Goal: Information Seeking & Learning: Learn about a topic

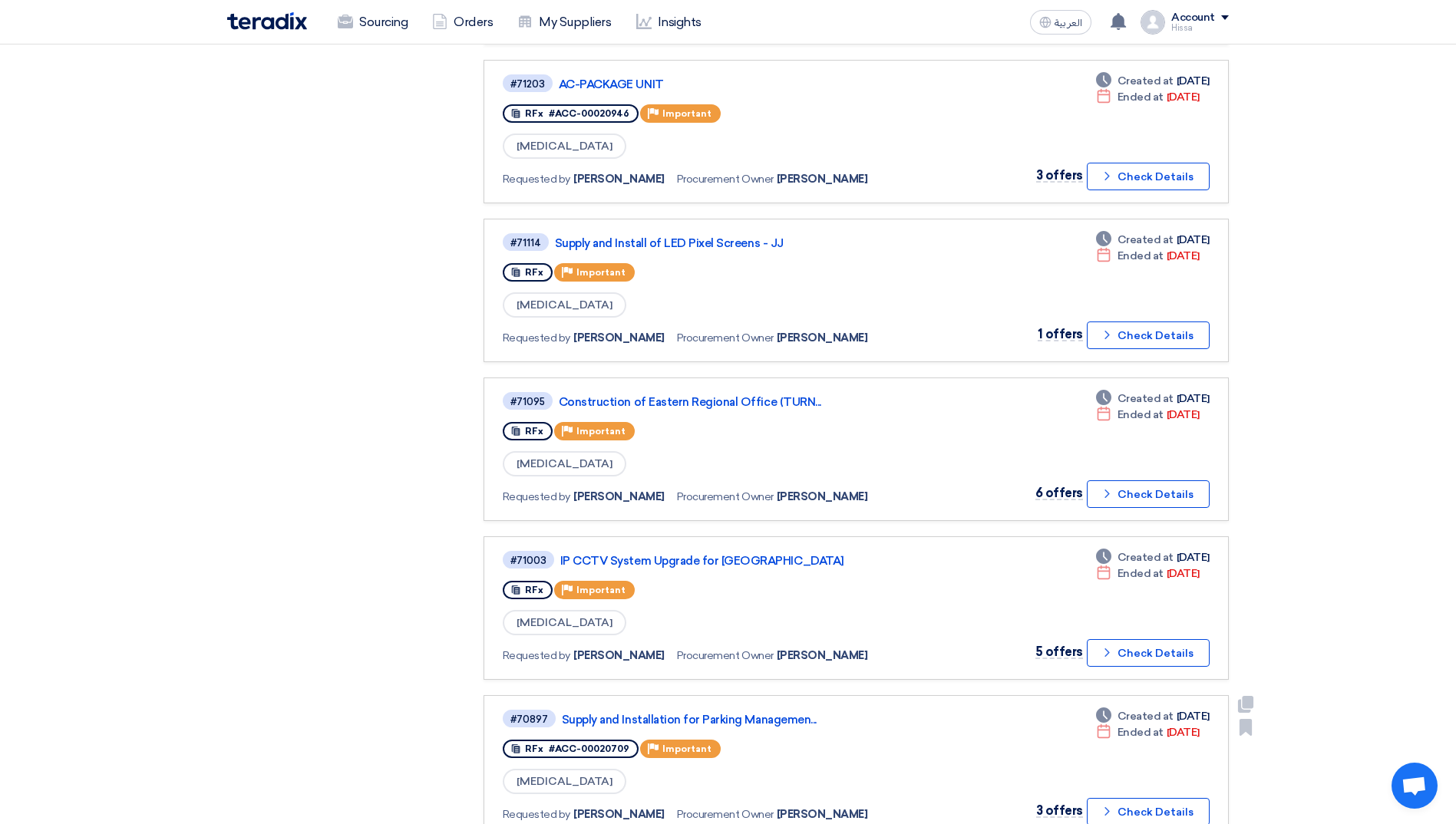
scroll to position [1304, 0]
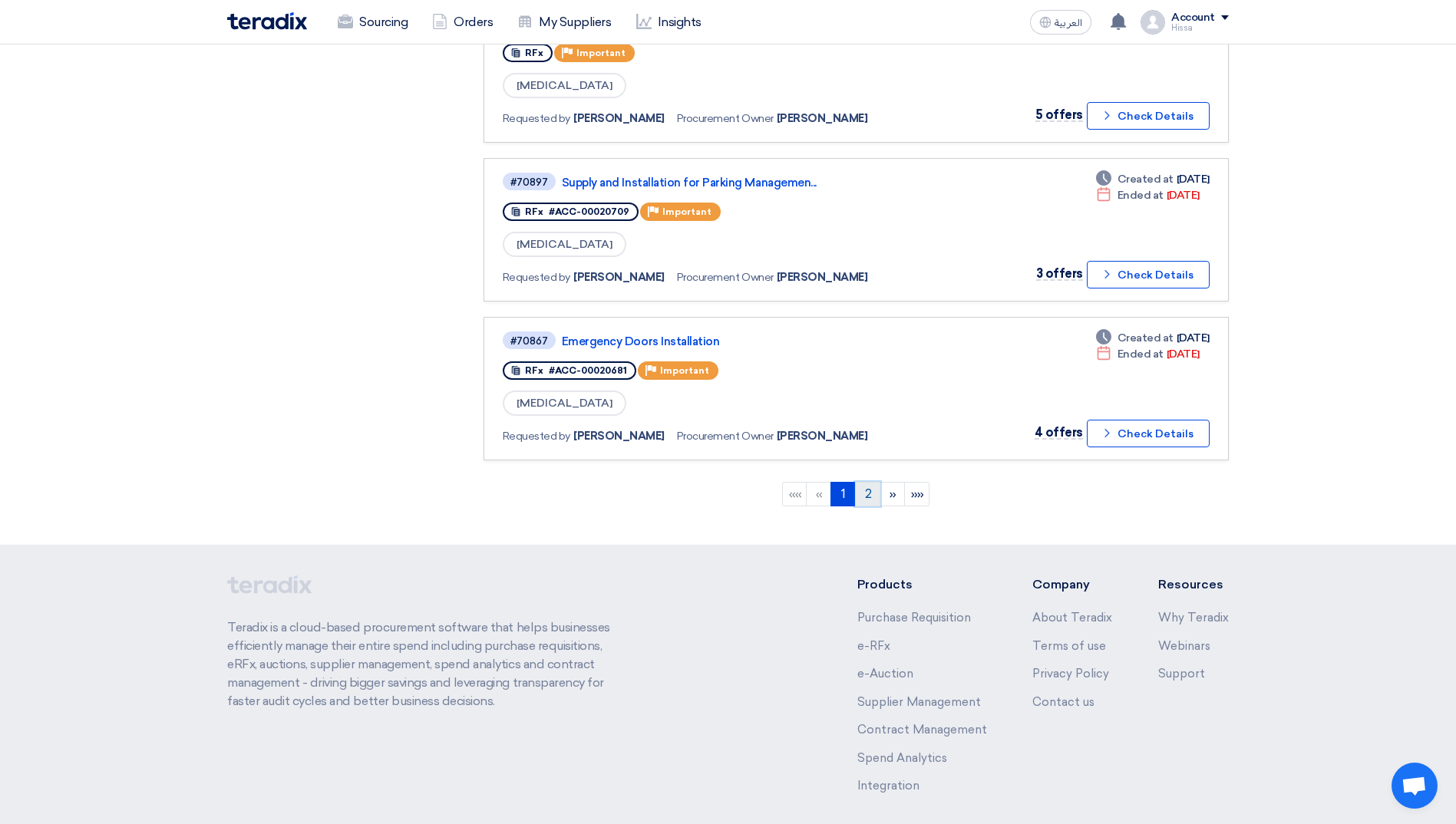
click at [865, 495] on link "2" at bounding box center [868, 494] width 26 height 25
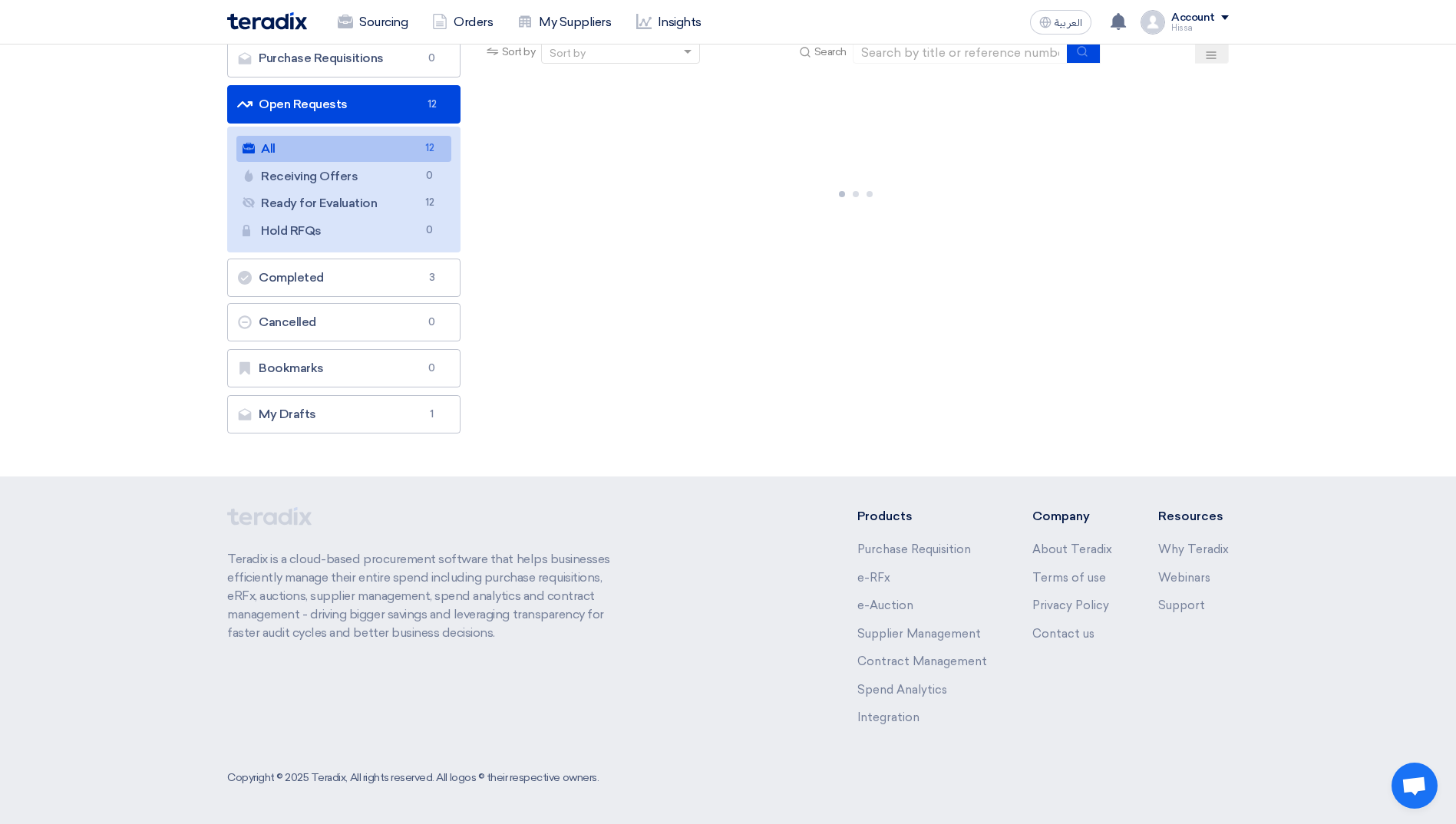
scroll to position [0, 0]
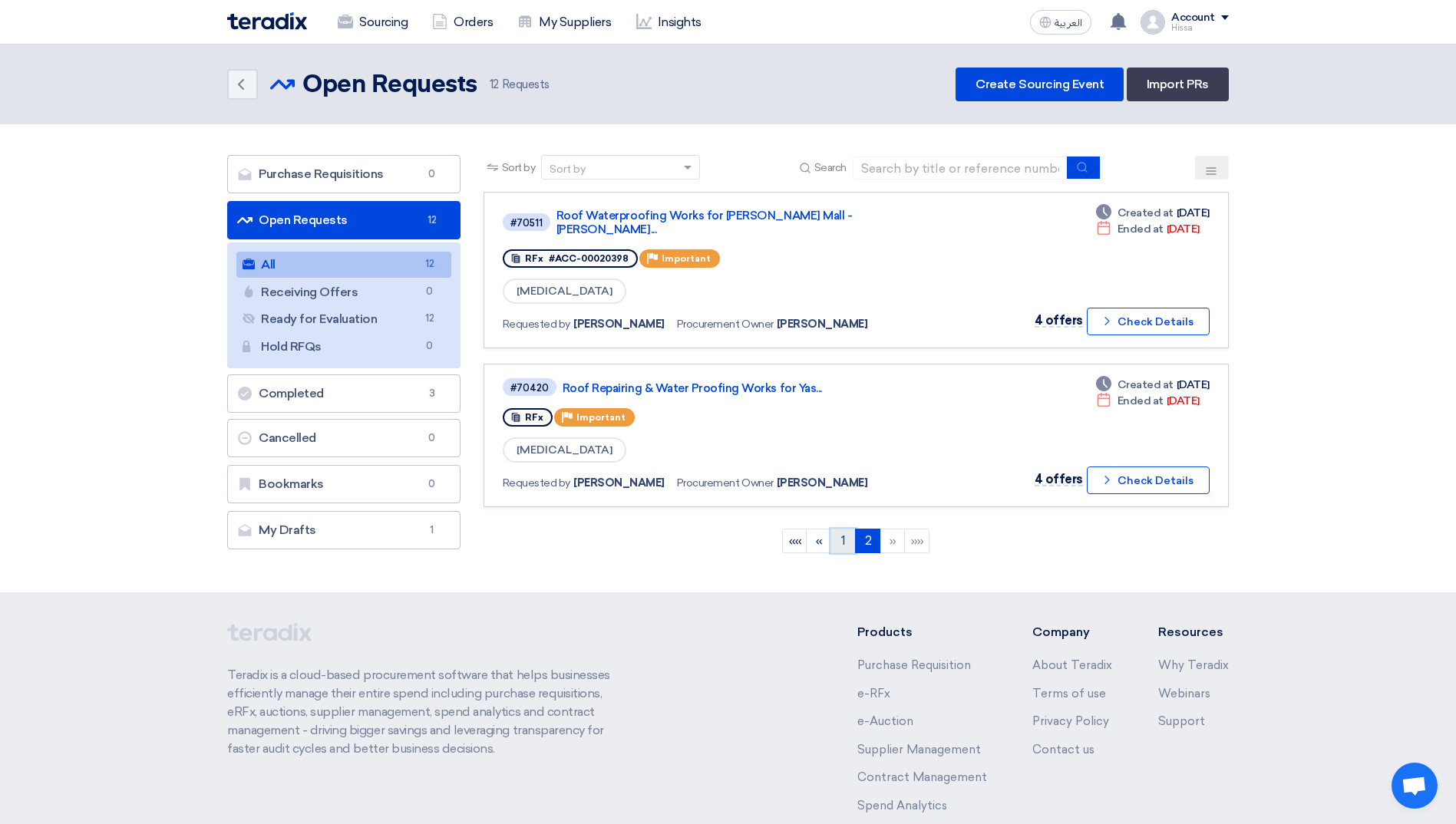
click at [844, 529] on link "1" at bounding box center [843, 541] width 26 height 25
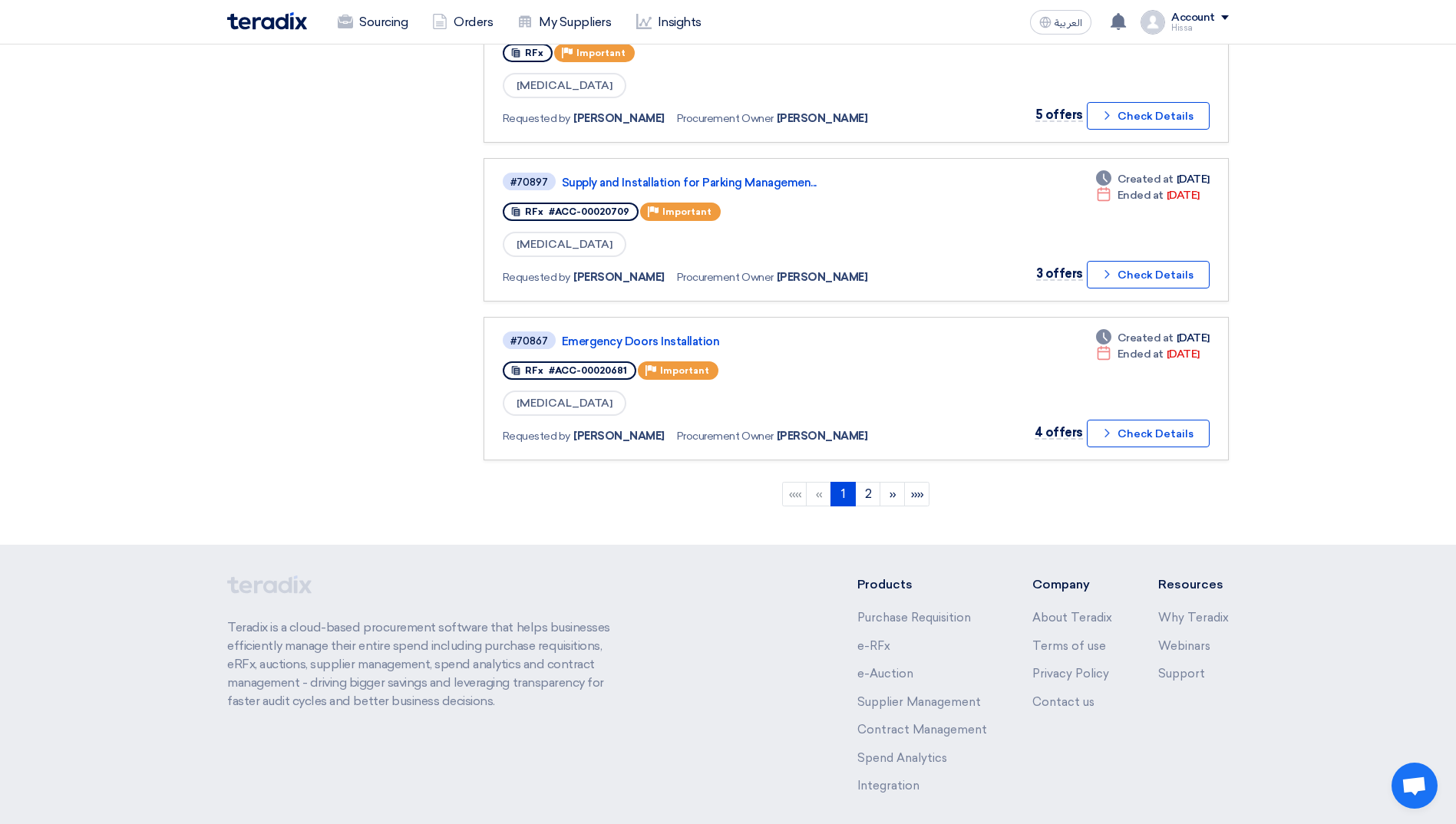
scroll to position [1372, 0]
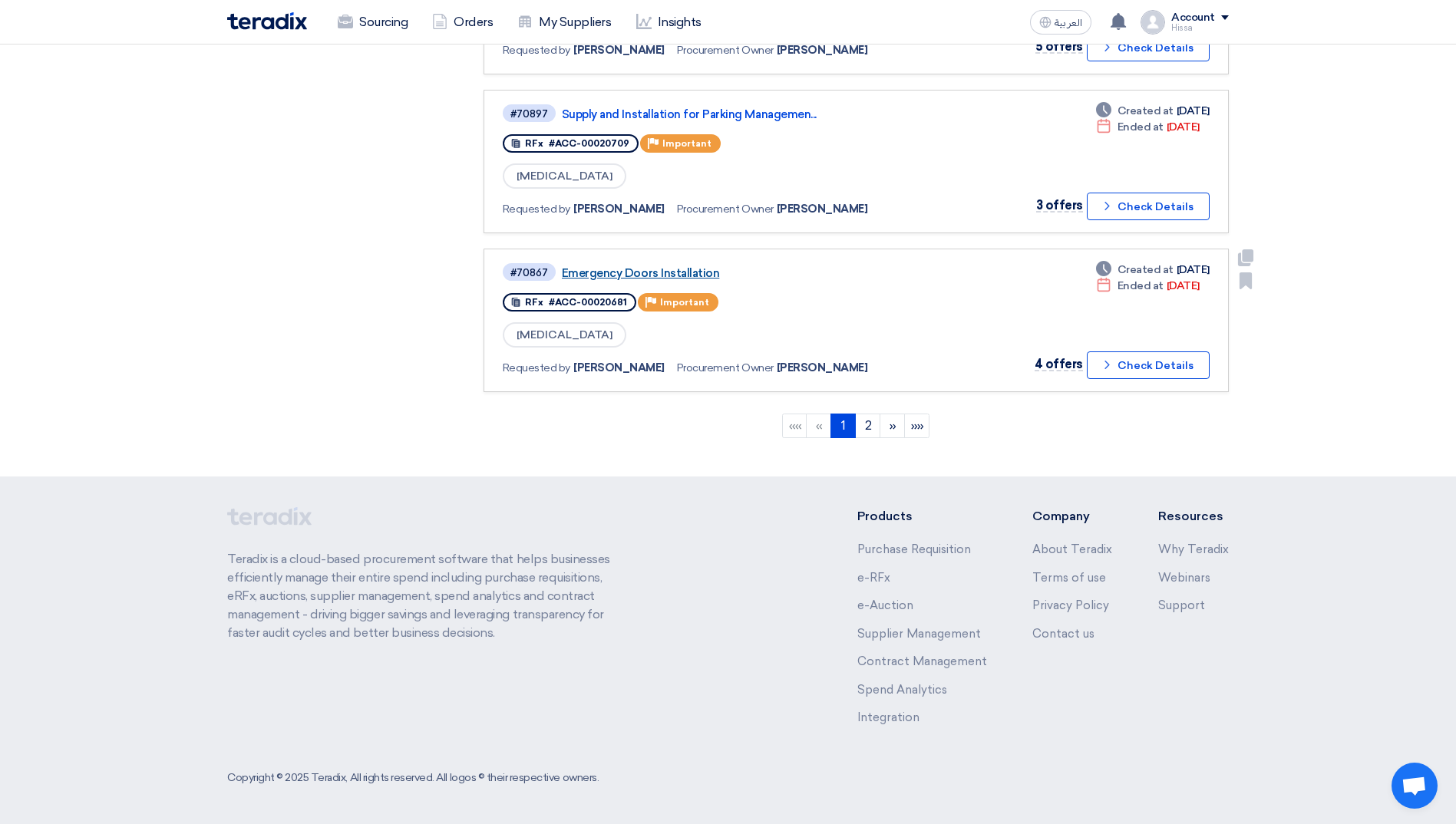
click at [667, 274] on link "Emergency Doors Installation" at bounding box center [753, 273] width 384 height 14
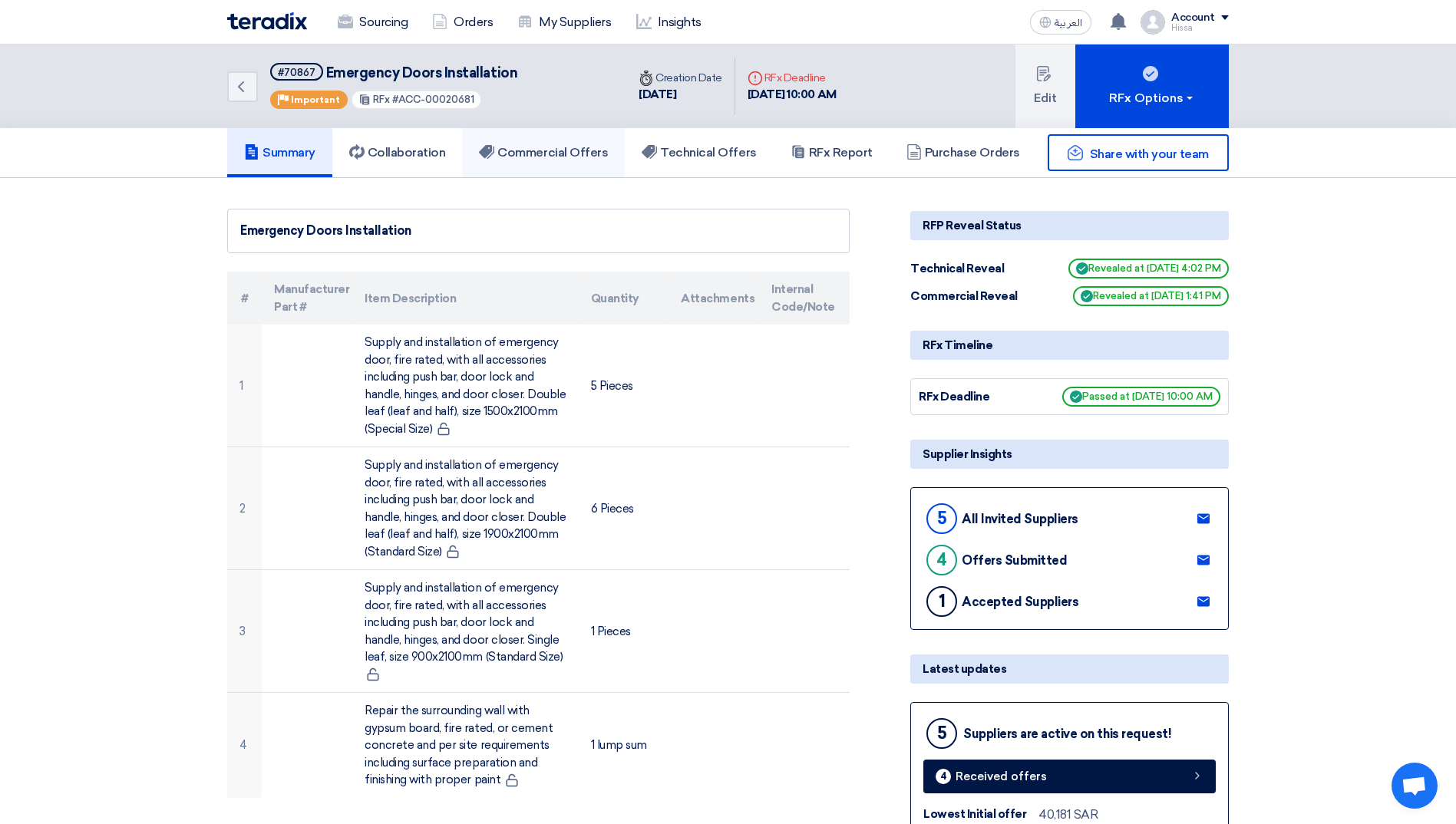
click at [574, 145] on link "Commercial Offers" at bounding box center [543, 153] width 162 height 49
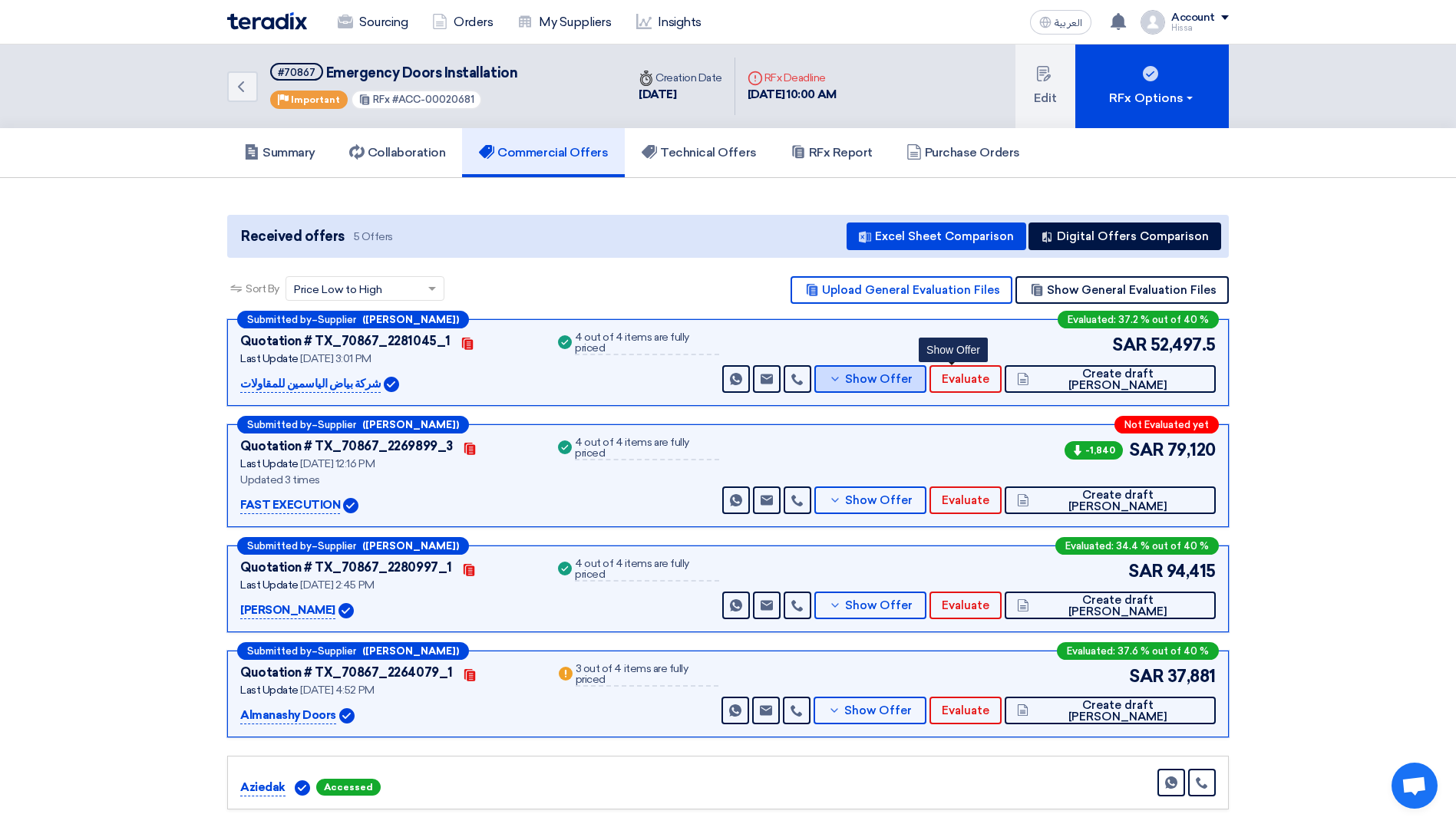
click at [841, 383] on icon at bounding box center [835, 379] width 12 height 12
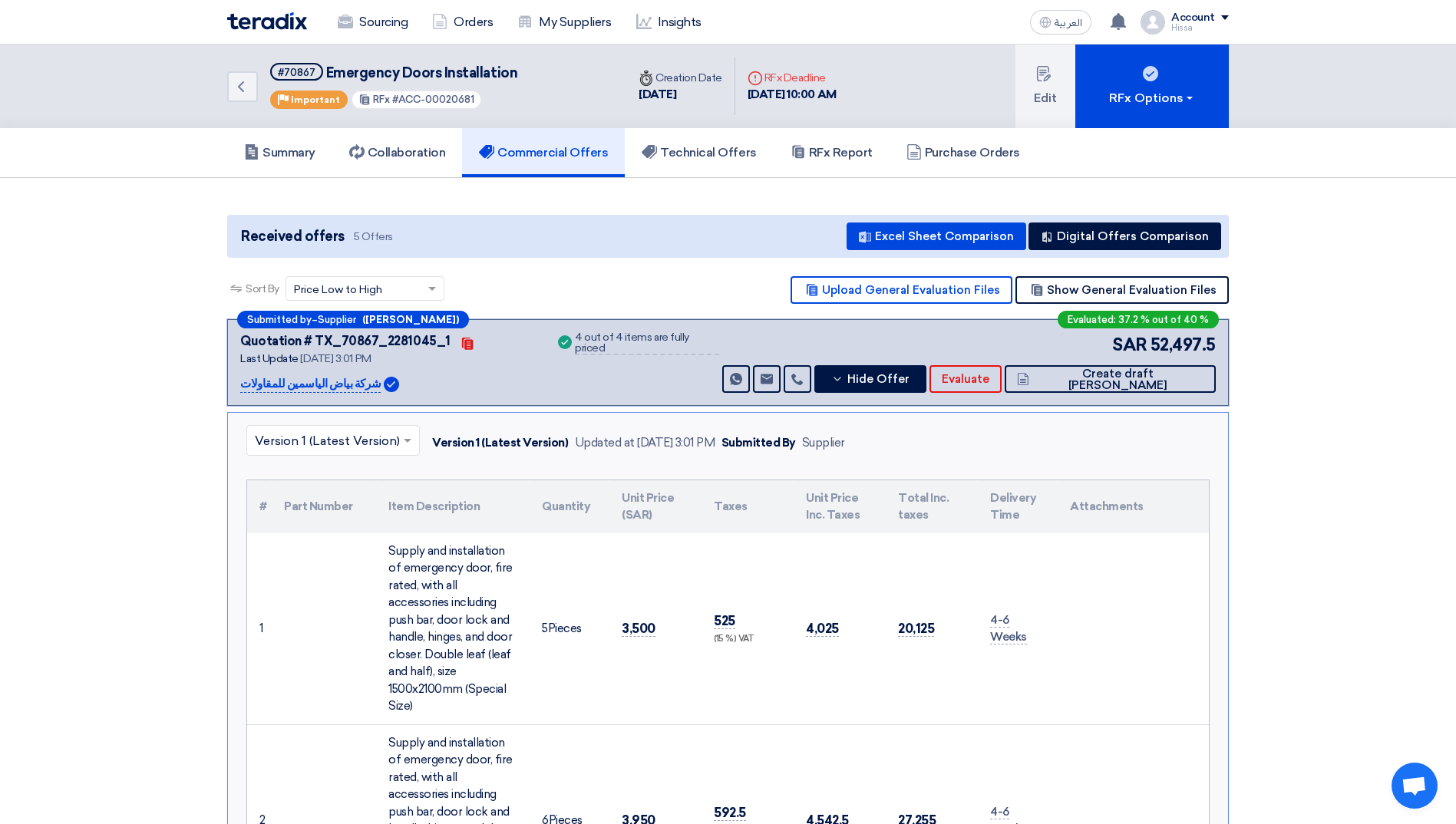
click at [401, 442] on span at bounding box center [409, 441] width 19 height 19
click at [926, 380] on button "Hide Offer" at bounding box center [870, 379] width 112 height 28
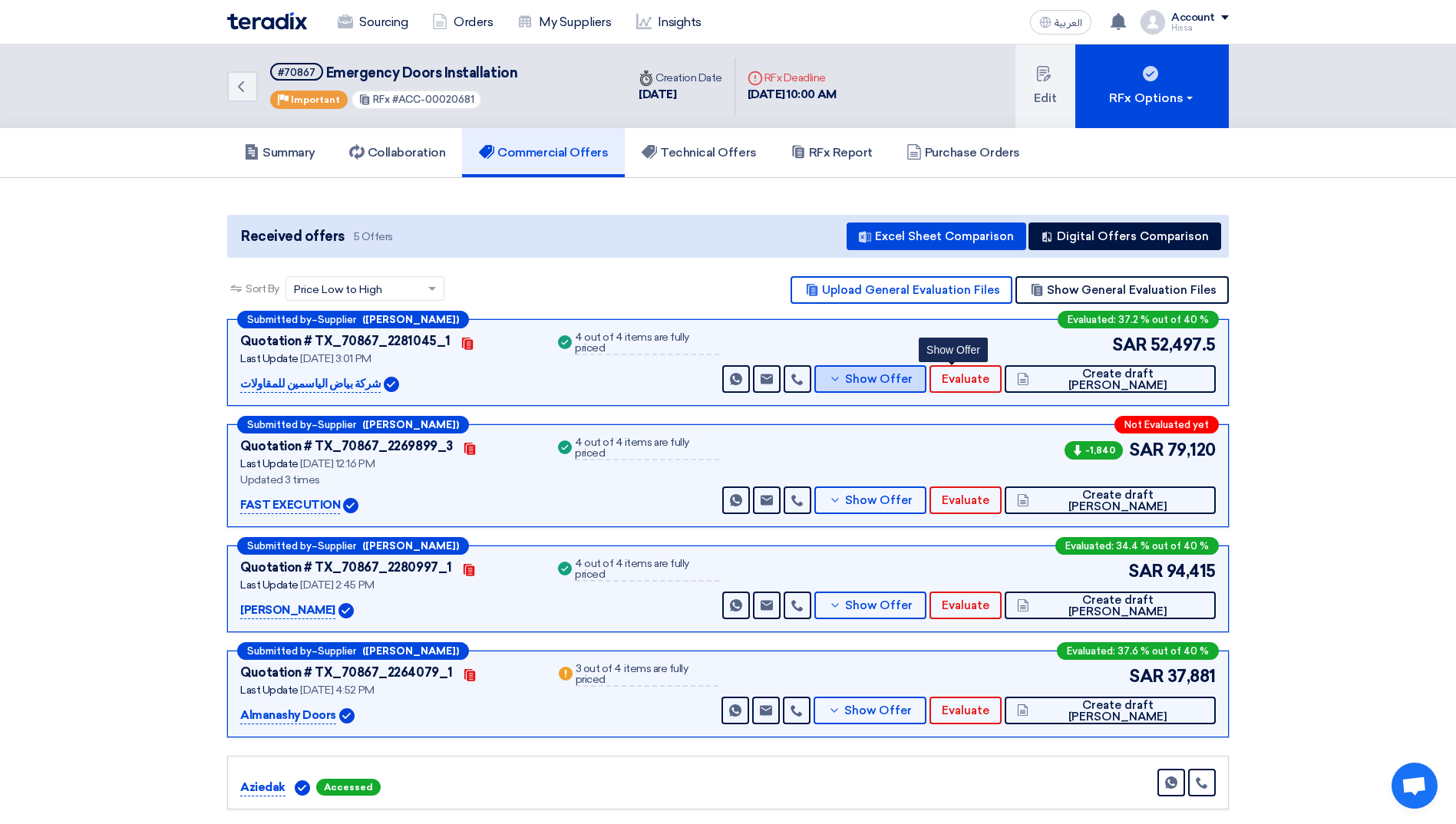
click at [912, 380] on span "Show Offer" at bounding box center [878, 379] width 67 height 12
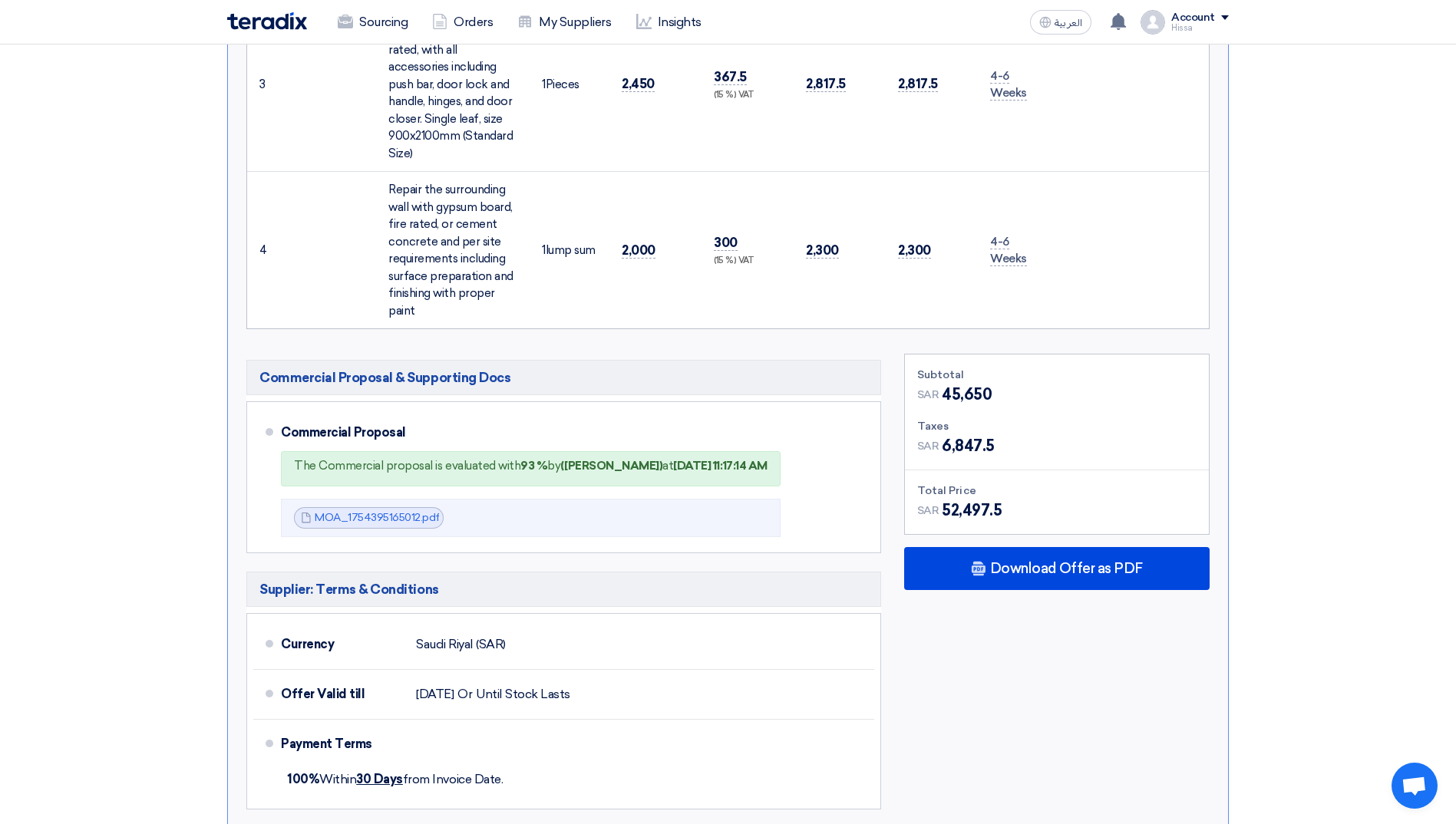
scroll to position [921, 0]
click at [181, 395] on section "Received offers 5 Offers Excel Sheet Comparison Digital Offers Comparison Sort …" at bounding box center [728, 263] width 1456 height 2012
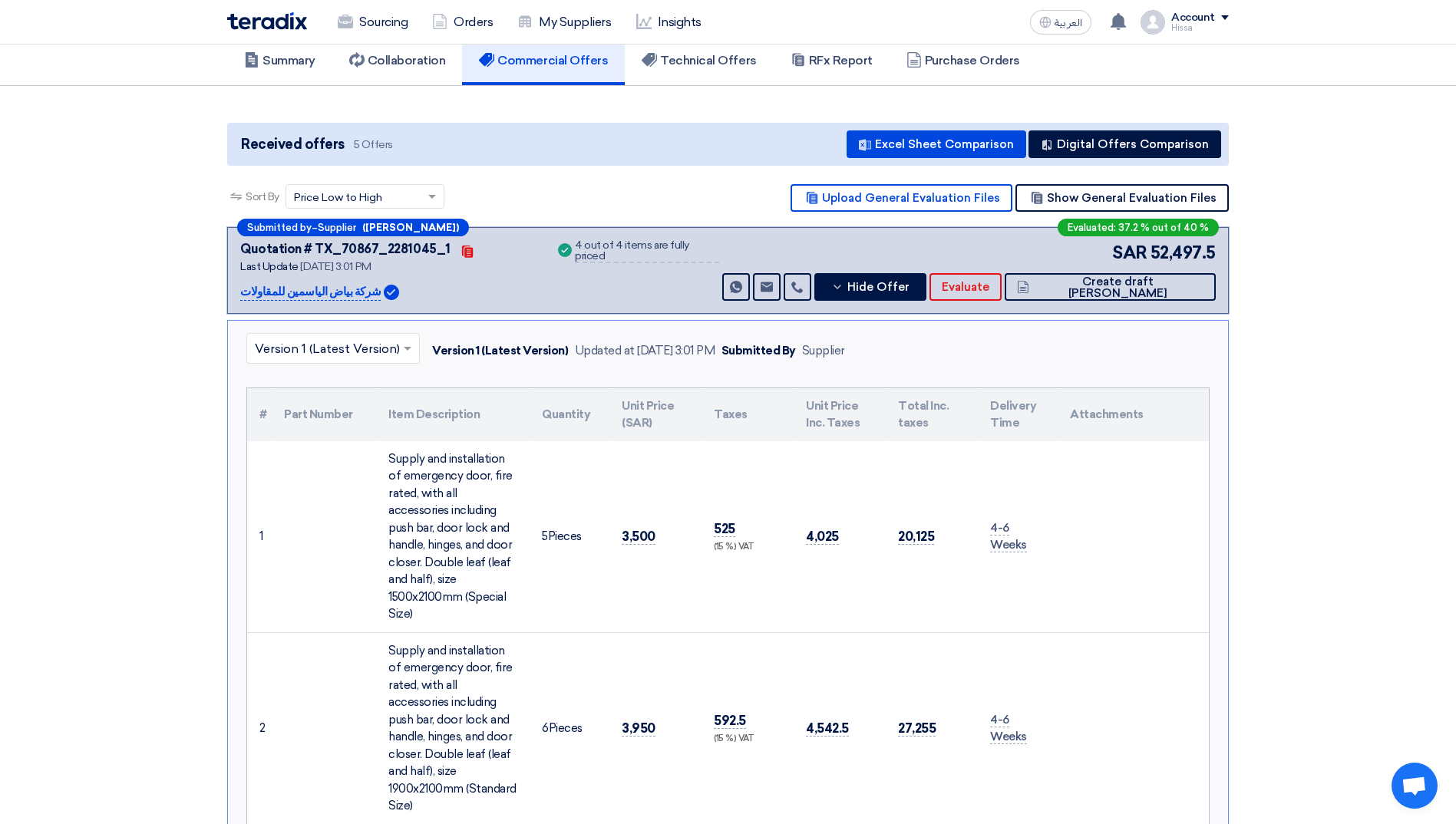
scroll to position [0, 0]
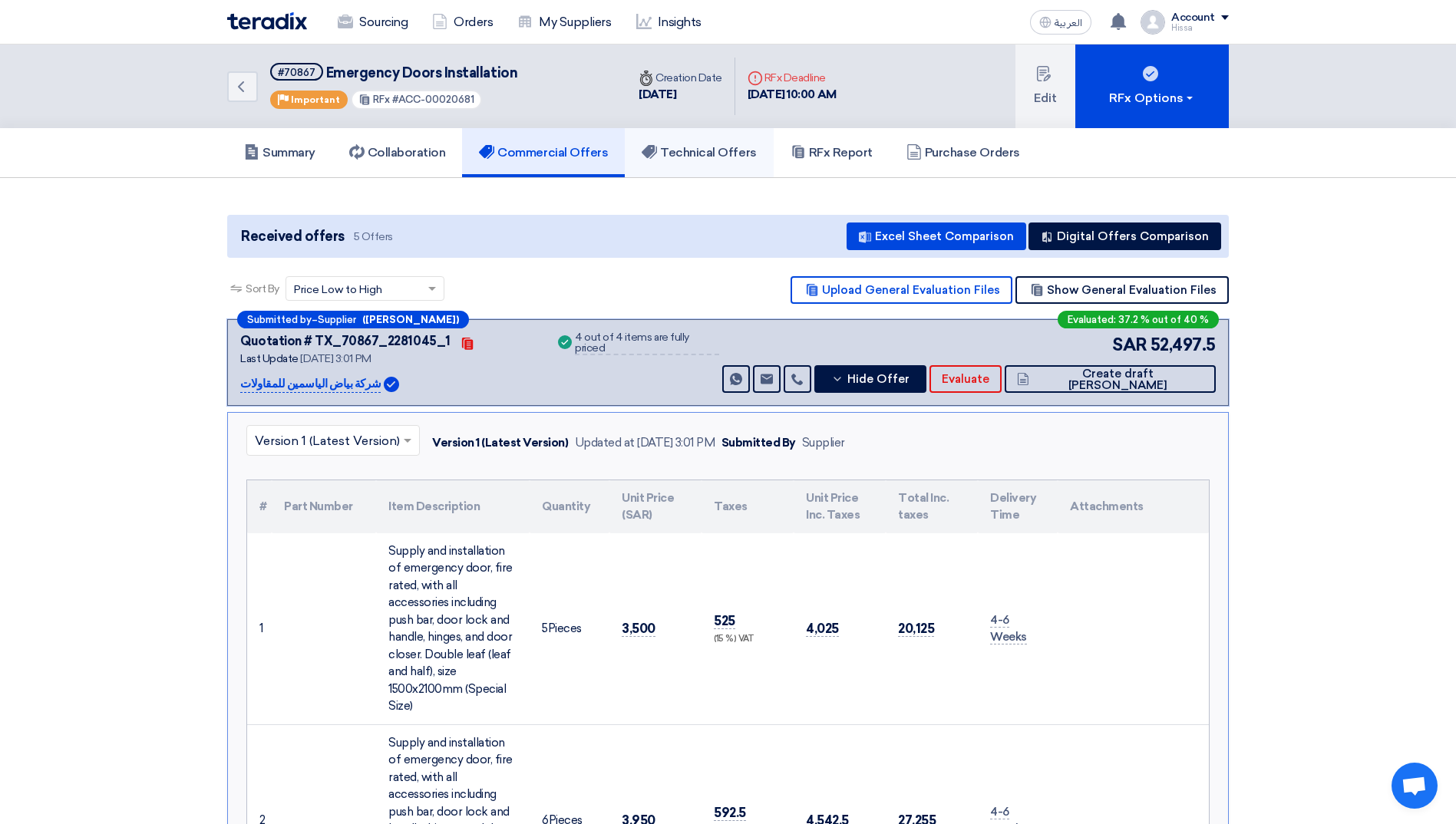
click at [680, 150] on h5 "Technical Offers" at bounding box center [699, 153] width 114 height 15
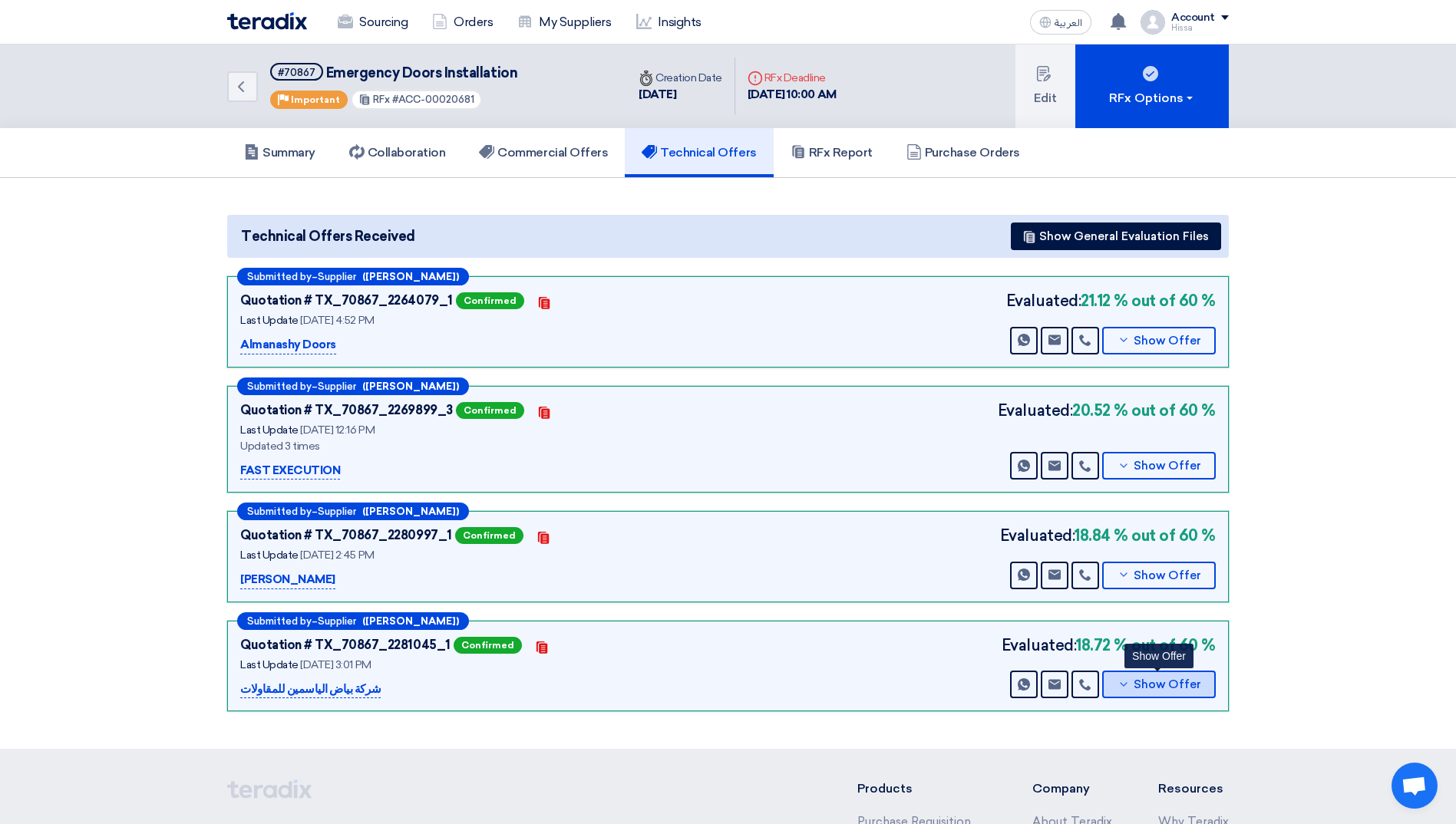
click at [1137, 689] on span "Show Offer" at bounding box center [1167, 684] width 67 height 12
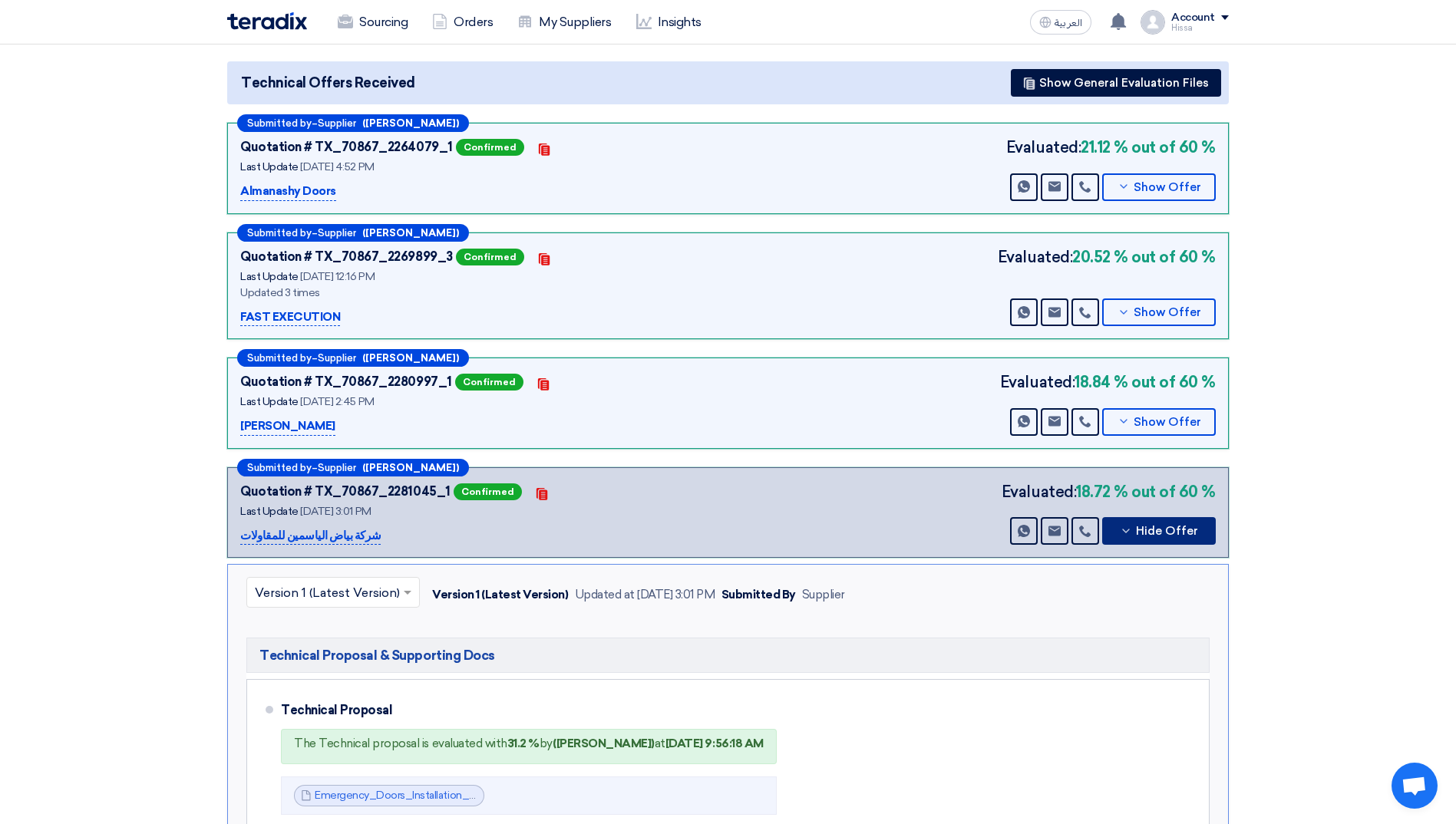
scroll to position [383, 0]
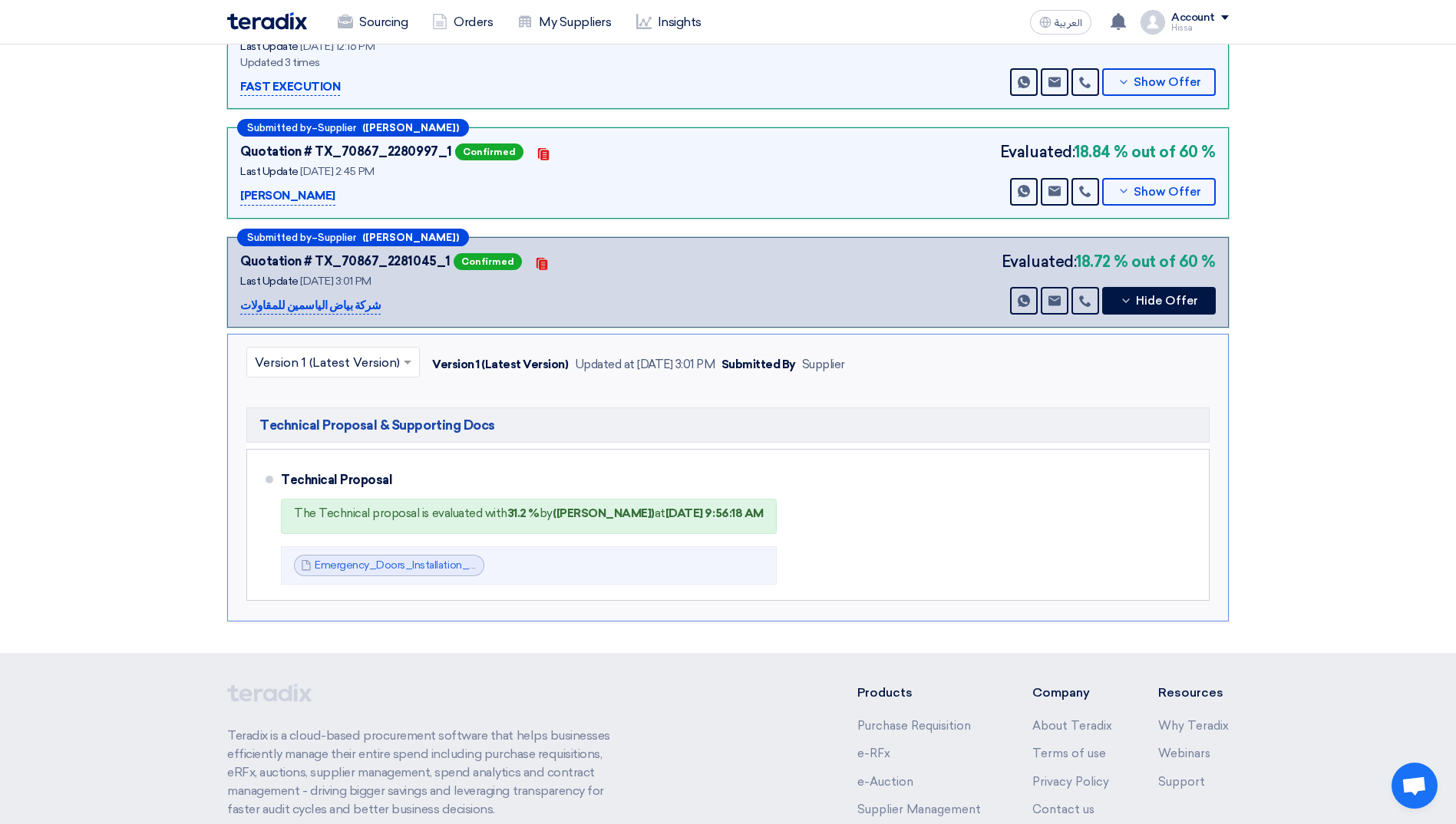
click at [385, 373] on input "text" at bounding box center [325, 364] width 142 height 26
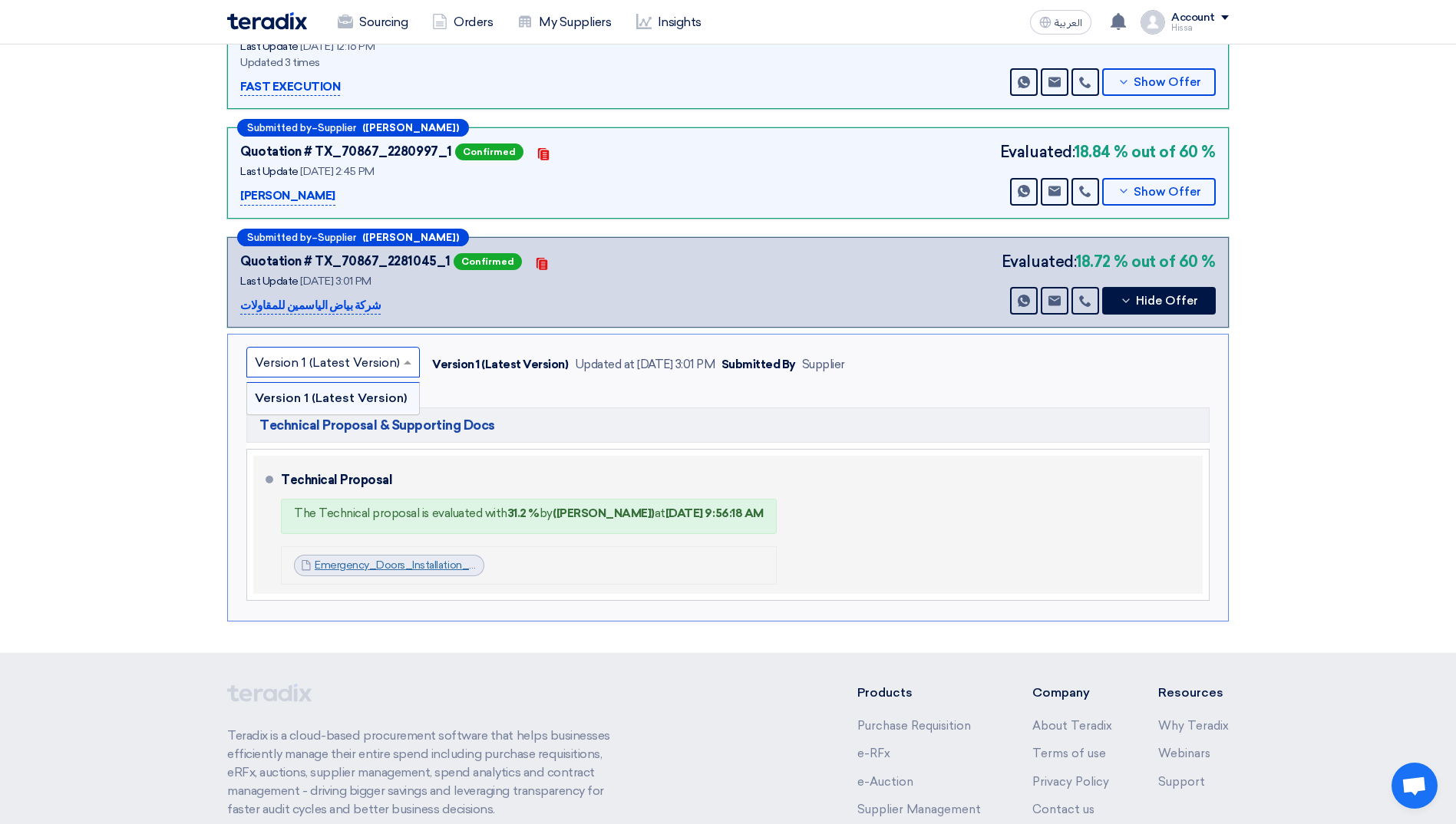
click at [400, 559] on link "Emergency_Doors_Installation_BOW__1754395176541.pdf" at bounding box center [459, 564] width 290 height 13
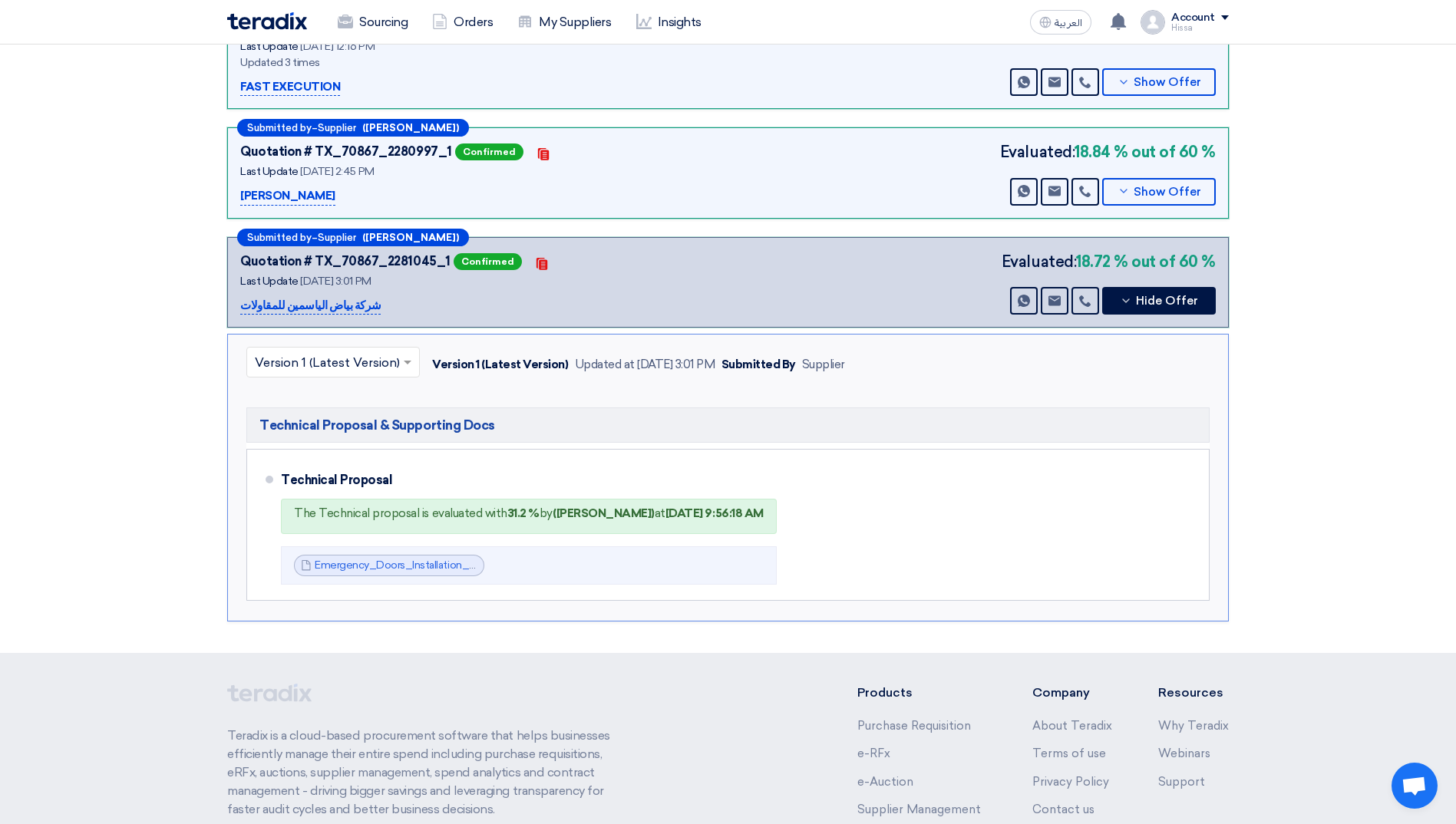
drag, startPoint x: 200, startPoint y: 395, endPoint x: 274, endPoint y: 392, distance: 74.1
click at [200, 395] on section "Technical Offers Received Show General Evaluation Files Submitted by – Supplier…" at bounding box center [728, 223] width 1456 height 859
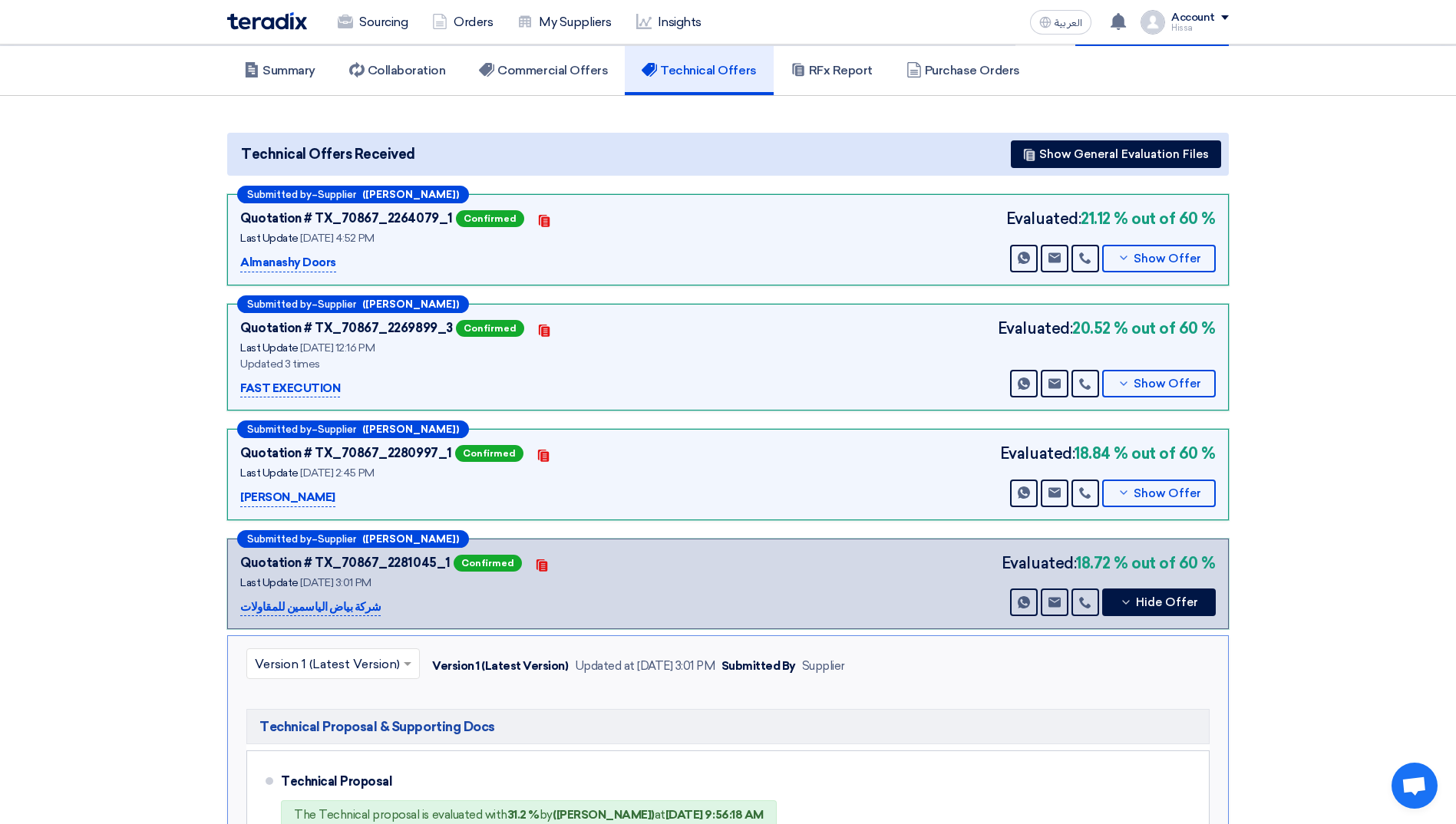
scroll to position [0, 0]
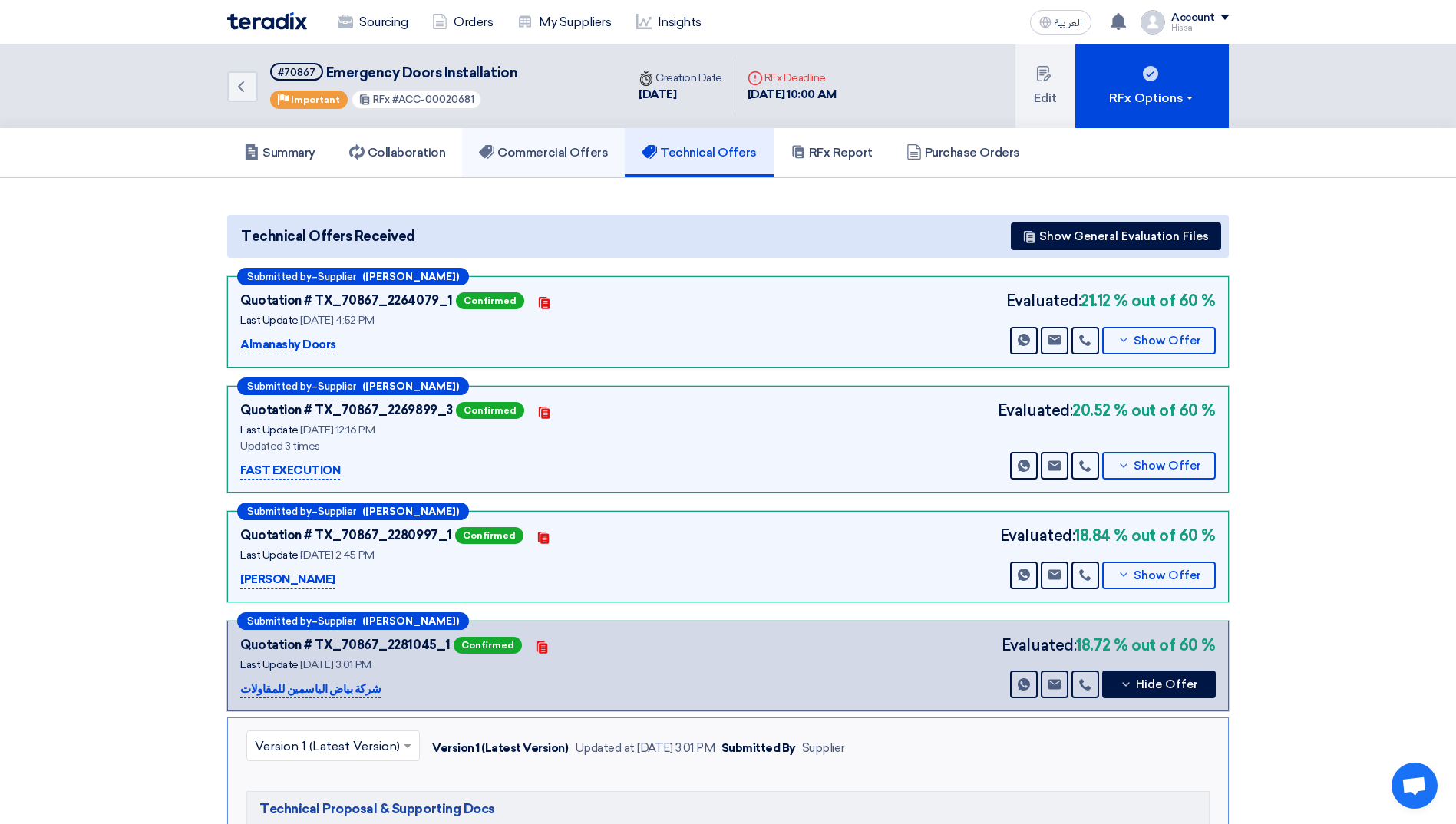
click at [568, 158] on h5 "Commercial Offers" at bounding box center [543, 153] width 129 height 15
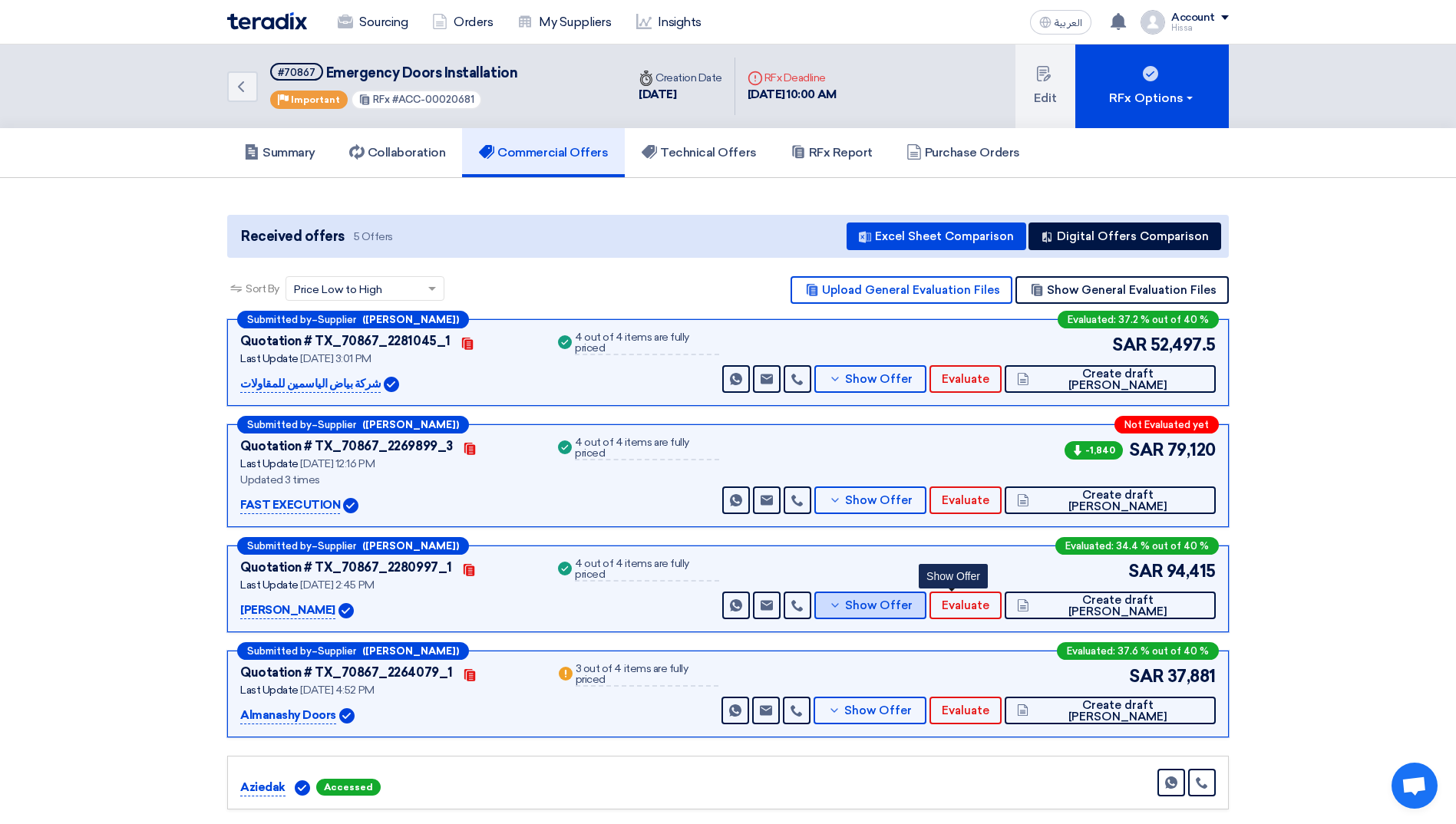
click at [841, 610] on icon at bounding box center [835, 605] width 12 height 12
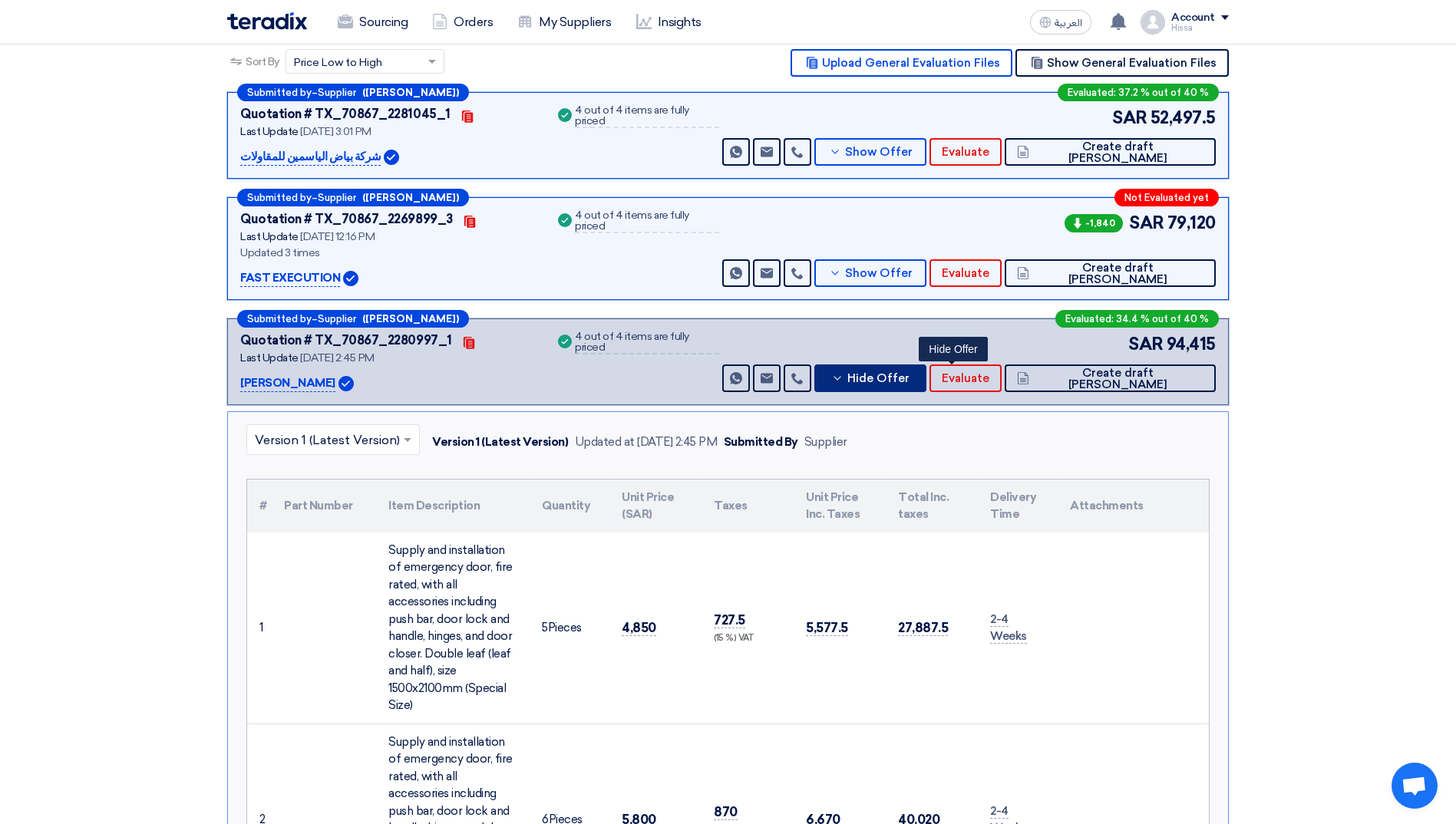
scroll to position [230, 0]
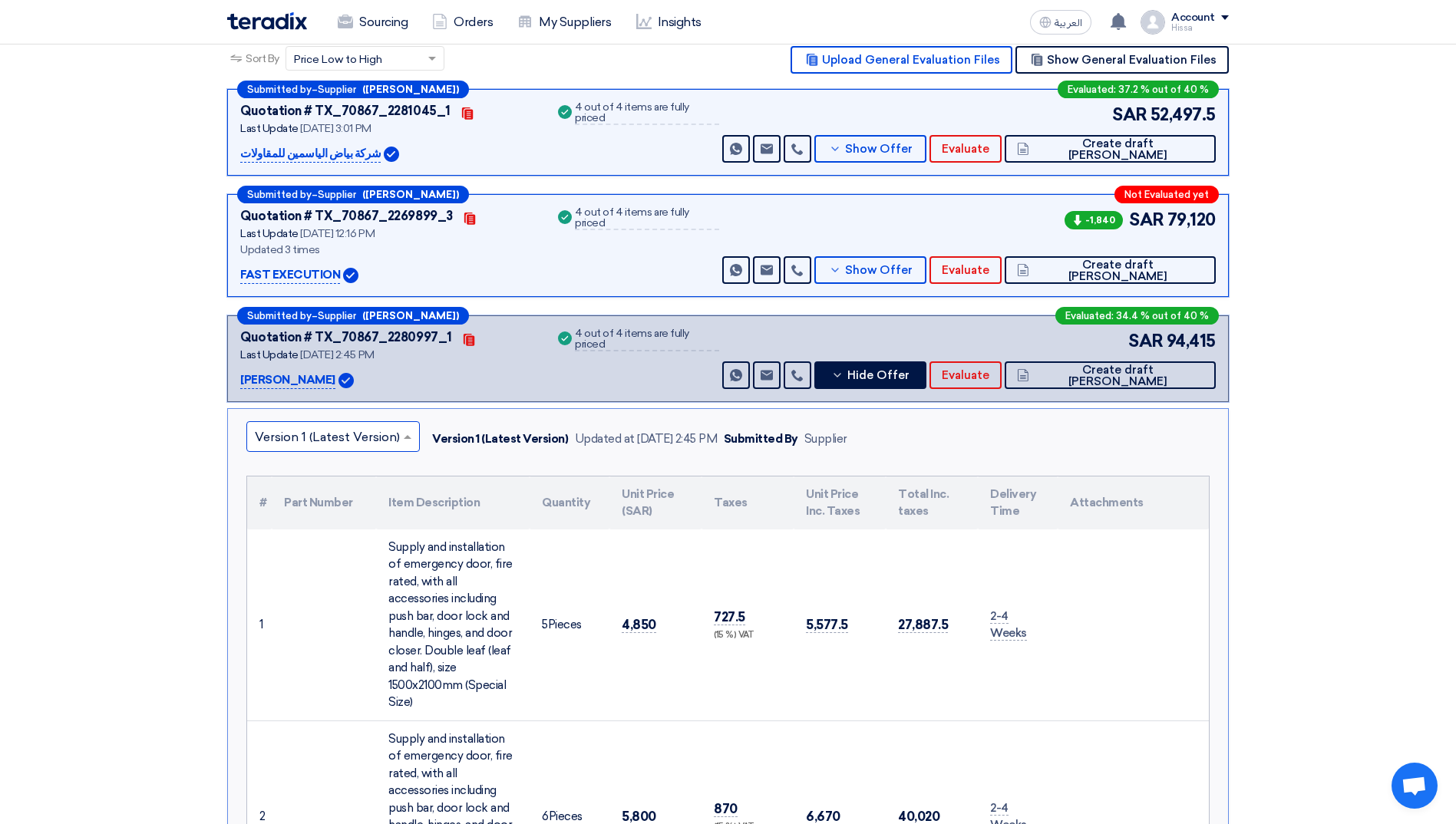
click at [397, 433] on div at bounding box center [333, 437] width 172 height 26
click at [844, 376] on icon at bounding box center [837, 375] width 12 height 12
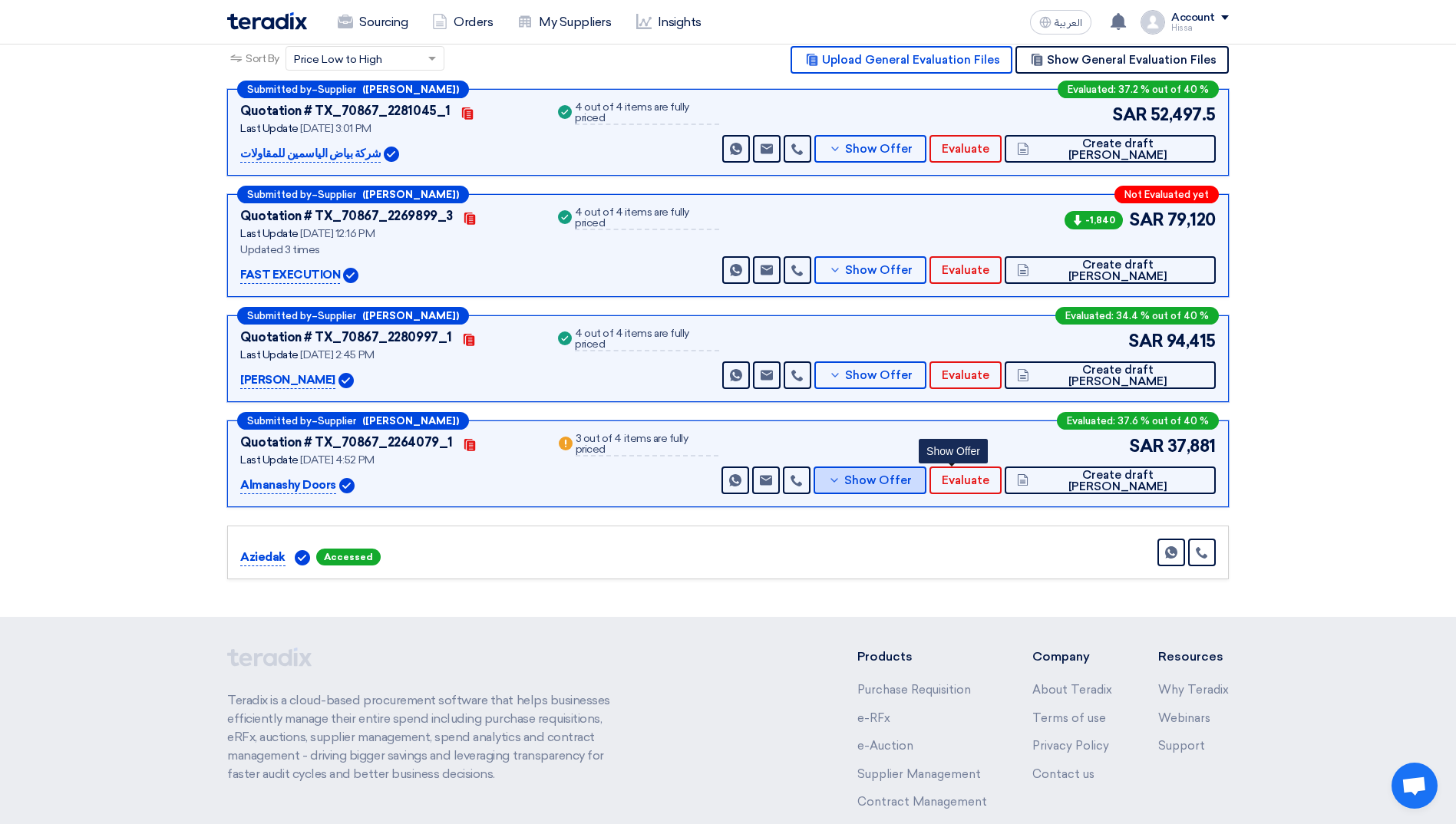
click at [912, 476] on button "Show Offer" at bounding box center [869, 480] width 112 height 28
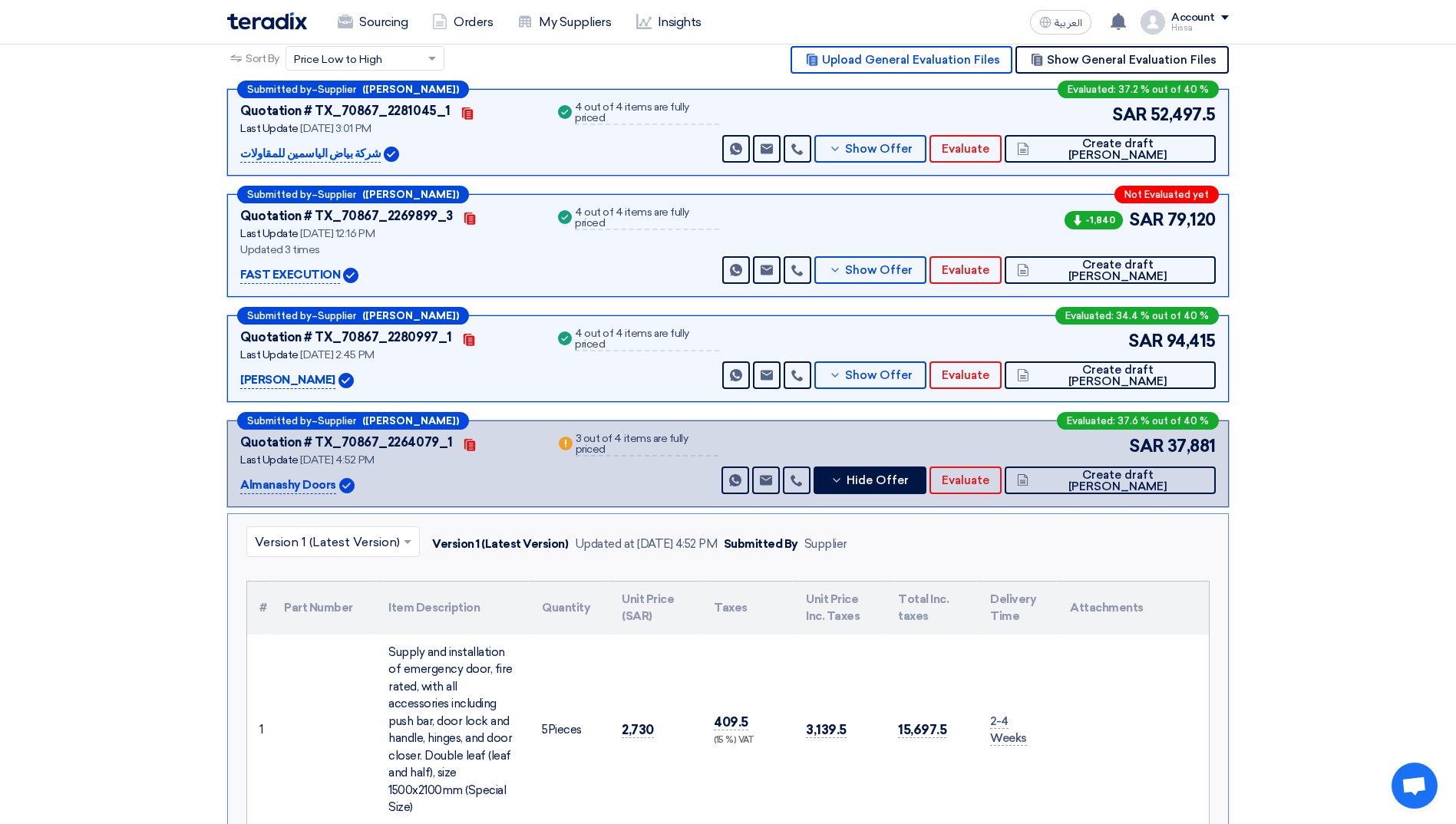
click at [377, 548] on input "text" at bounding box center [325, 543] width 142 height 26
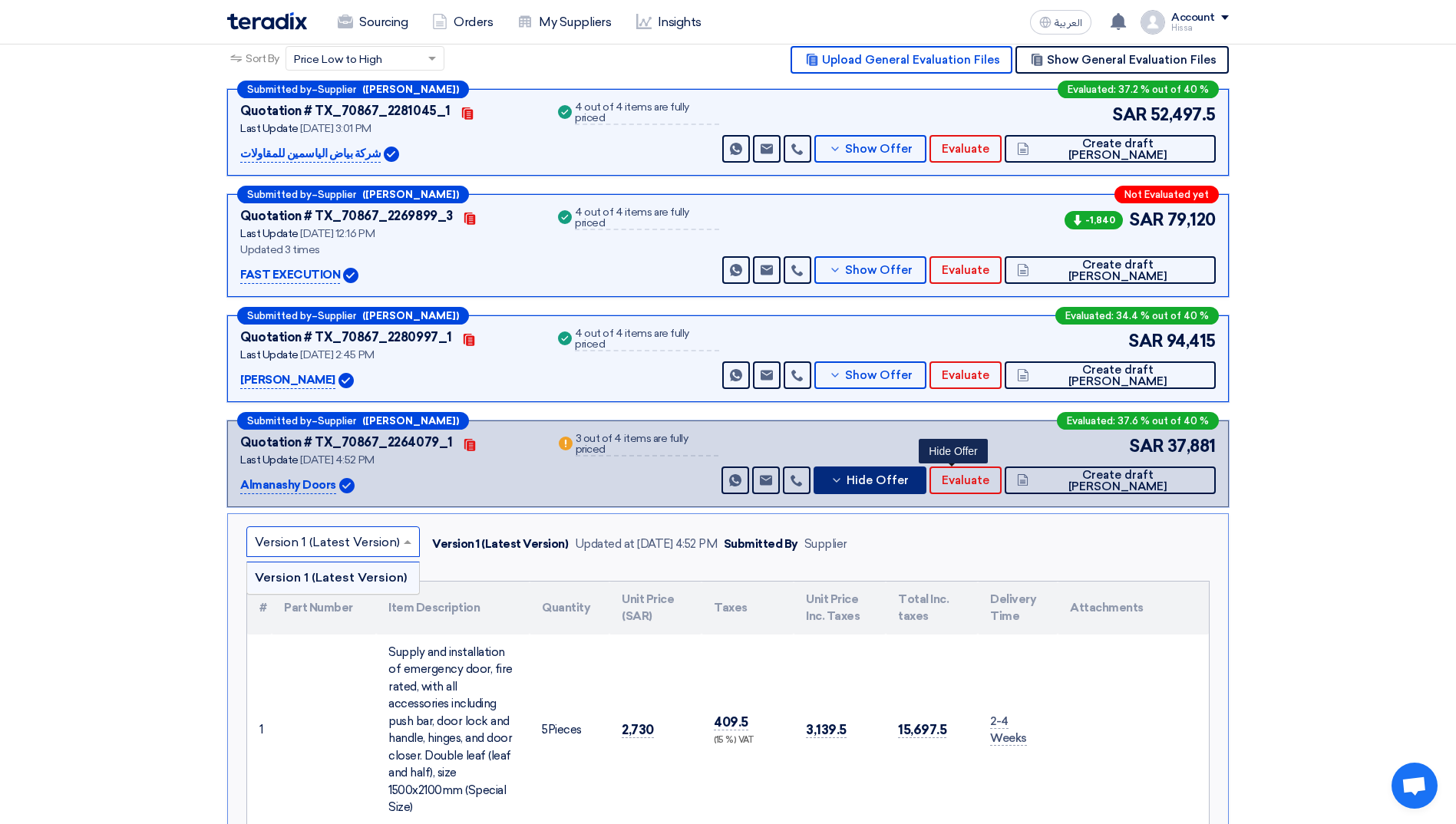
click at [843, 474] on icon at bounding box center [837, 480] width 12 height 12
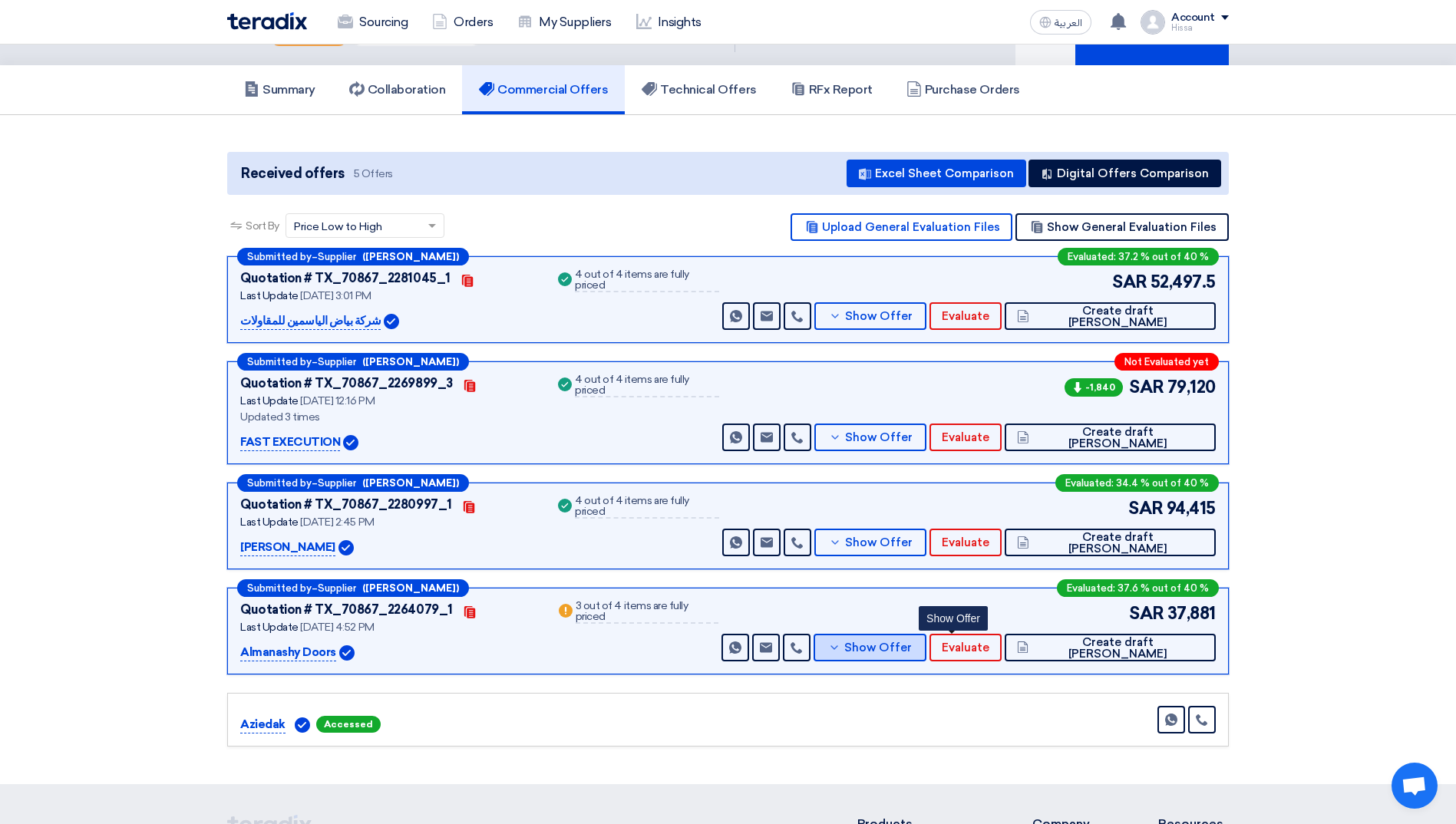
scroll to position [0, 0]
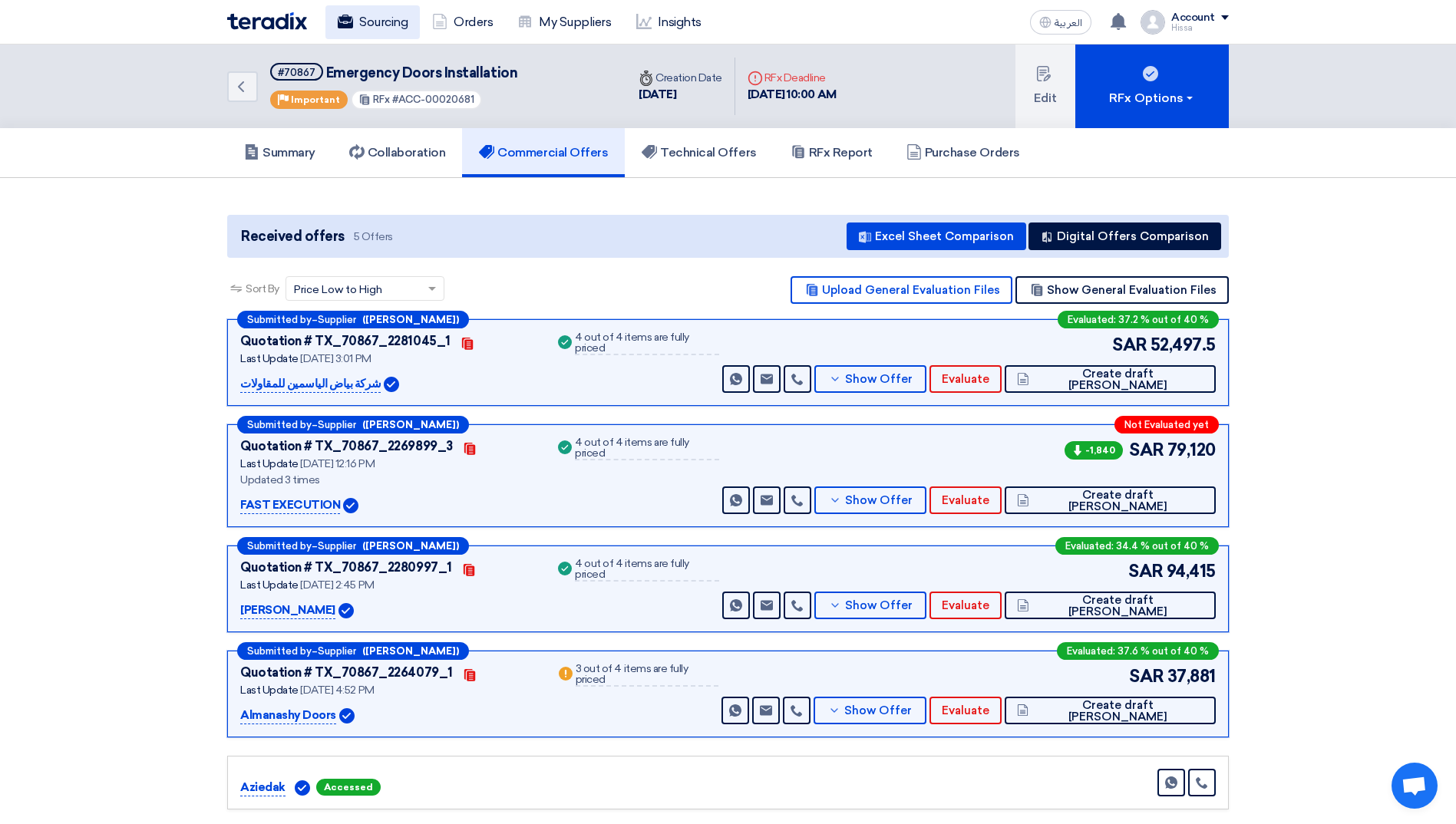
click at [380, 26] on link "Sourcing" at bounding box center [373, 22] width 94 height 34
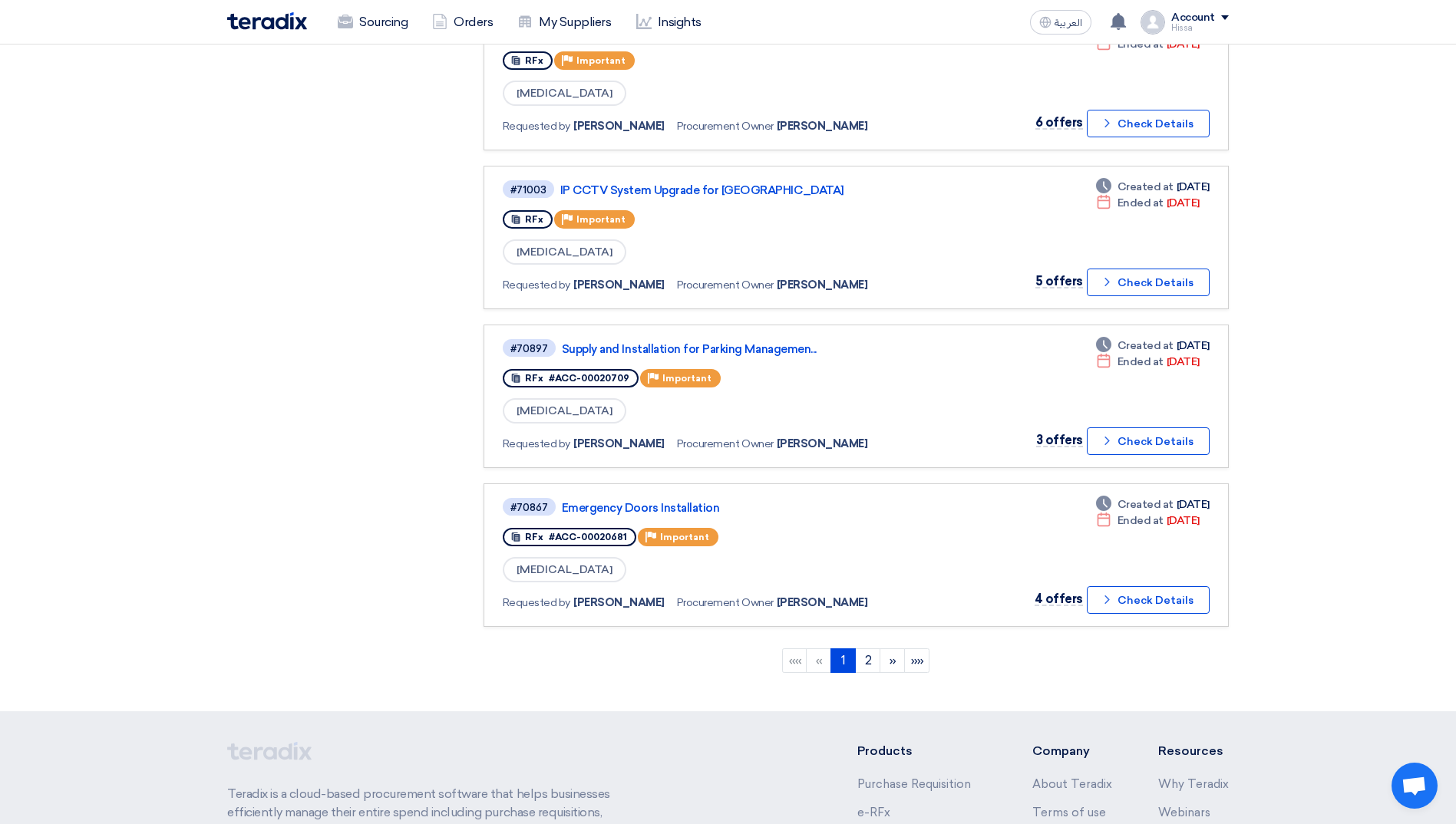
scroll to position [1304, 0]
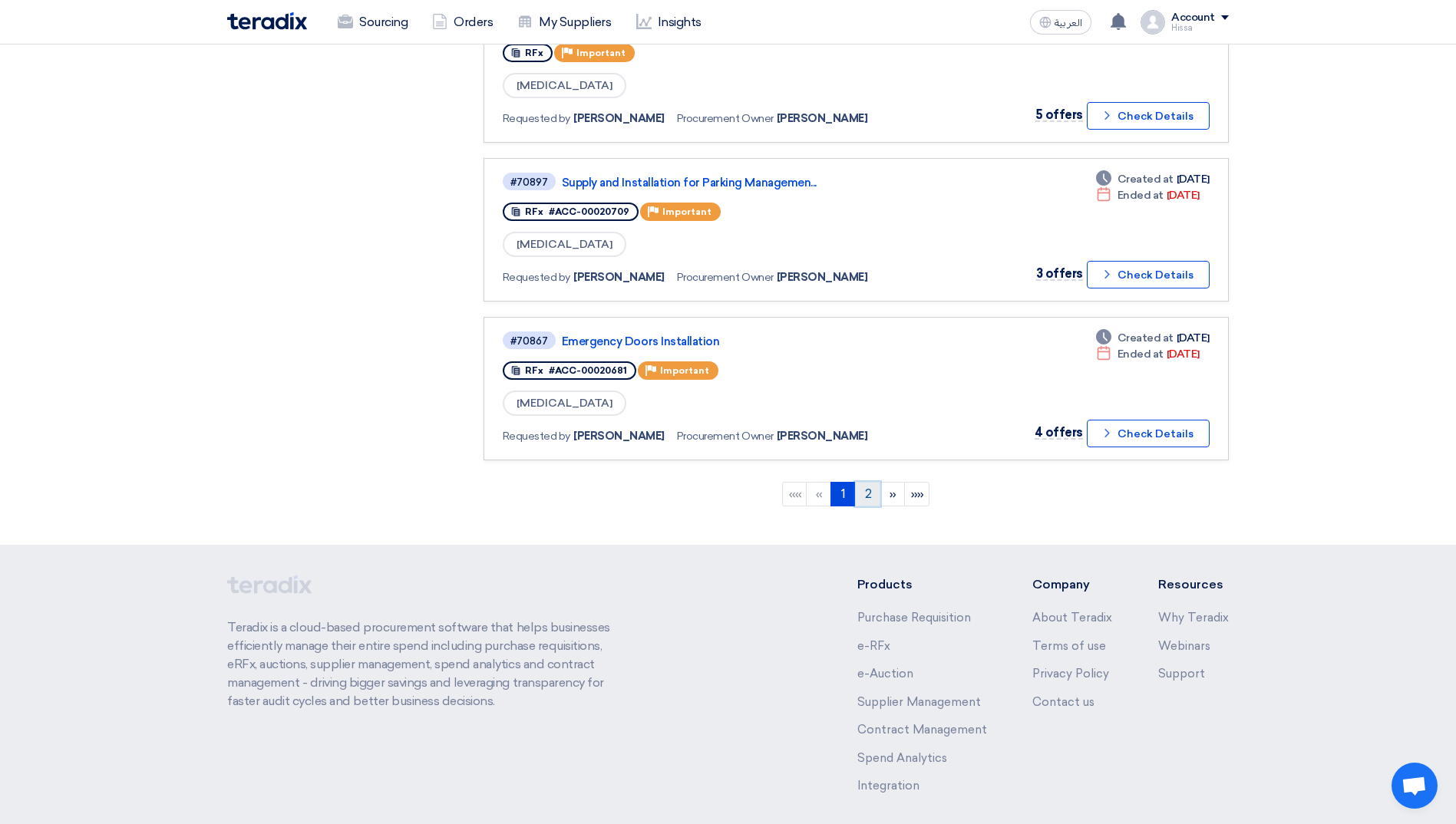
click at [868, 500] on link "2" at bounding box center [868, 494] width 26 height 25
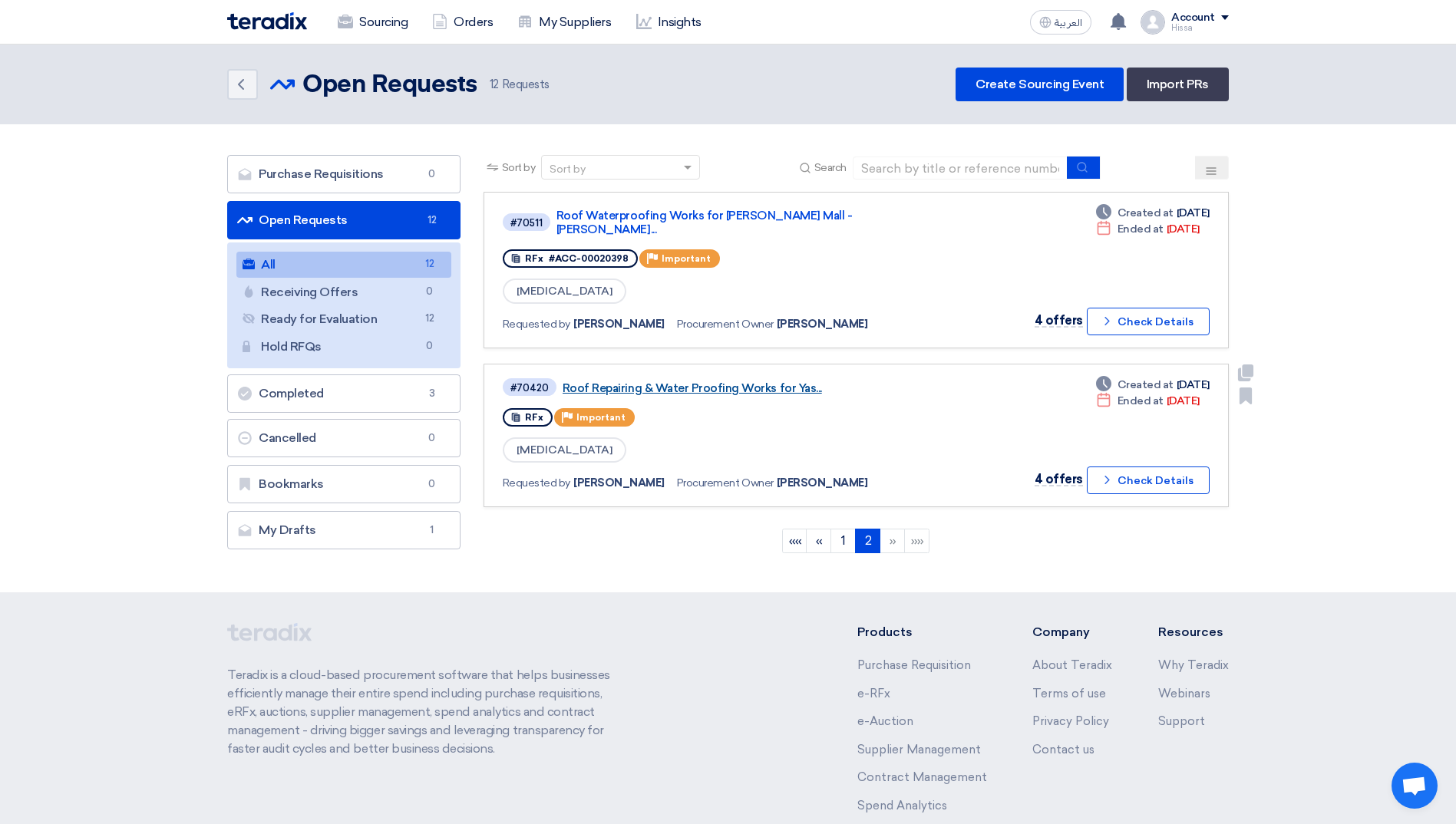
click at [694, 381] on link "Roof Repairing & Water Proofing Works for Yas..." at bounding box center [754, 388] width 384 height 14
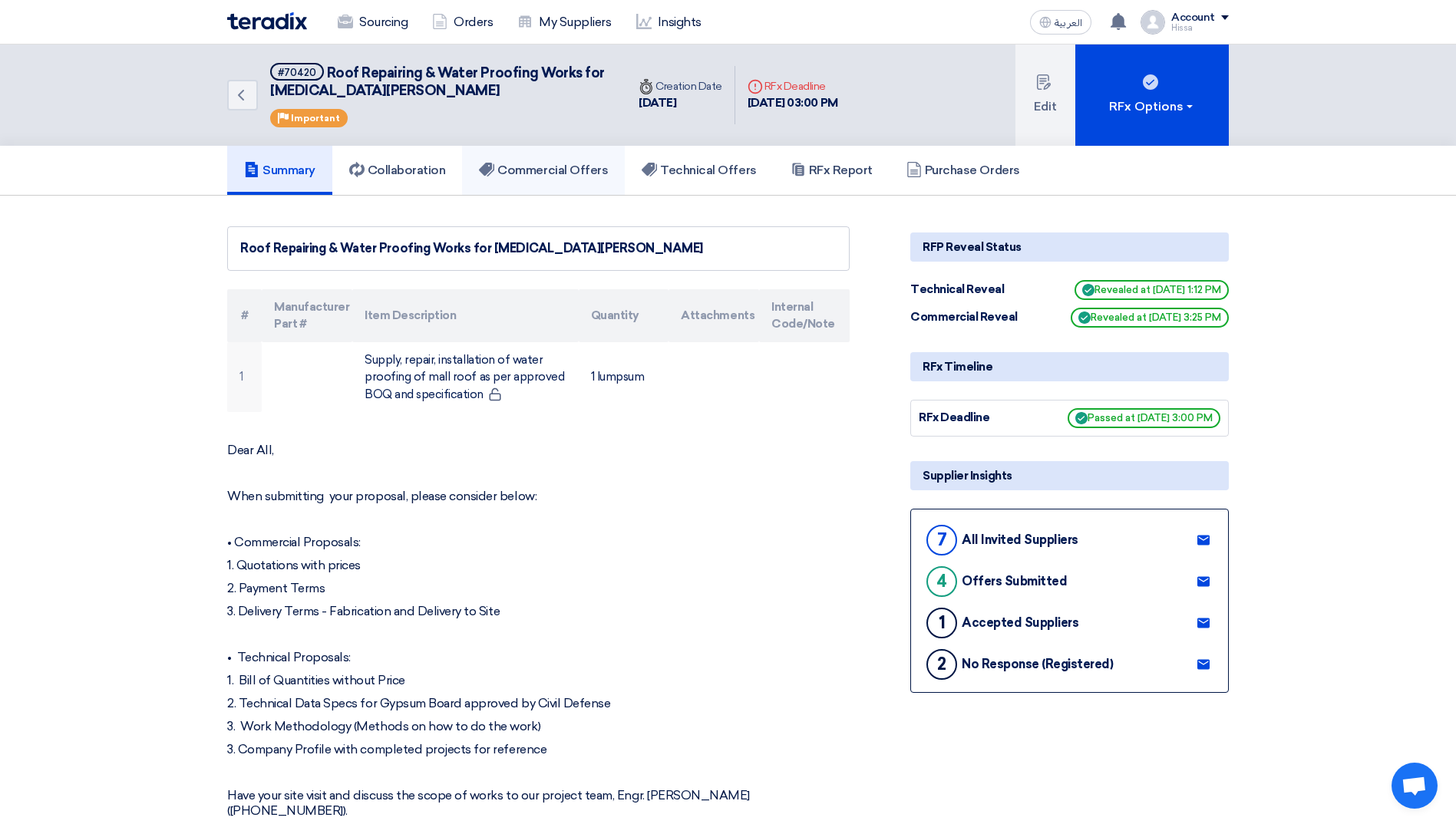
click at [589, 180] on link "Commercial Offers" at bounding box center [543, 171] width 162 height 49
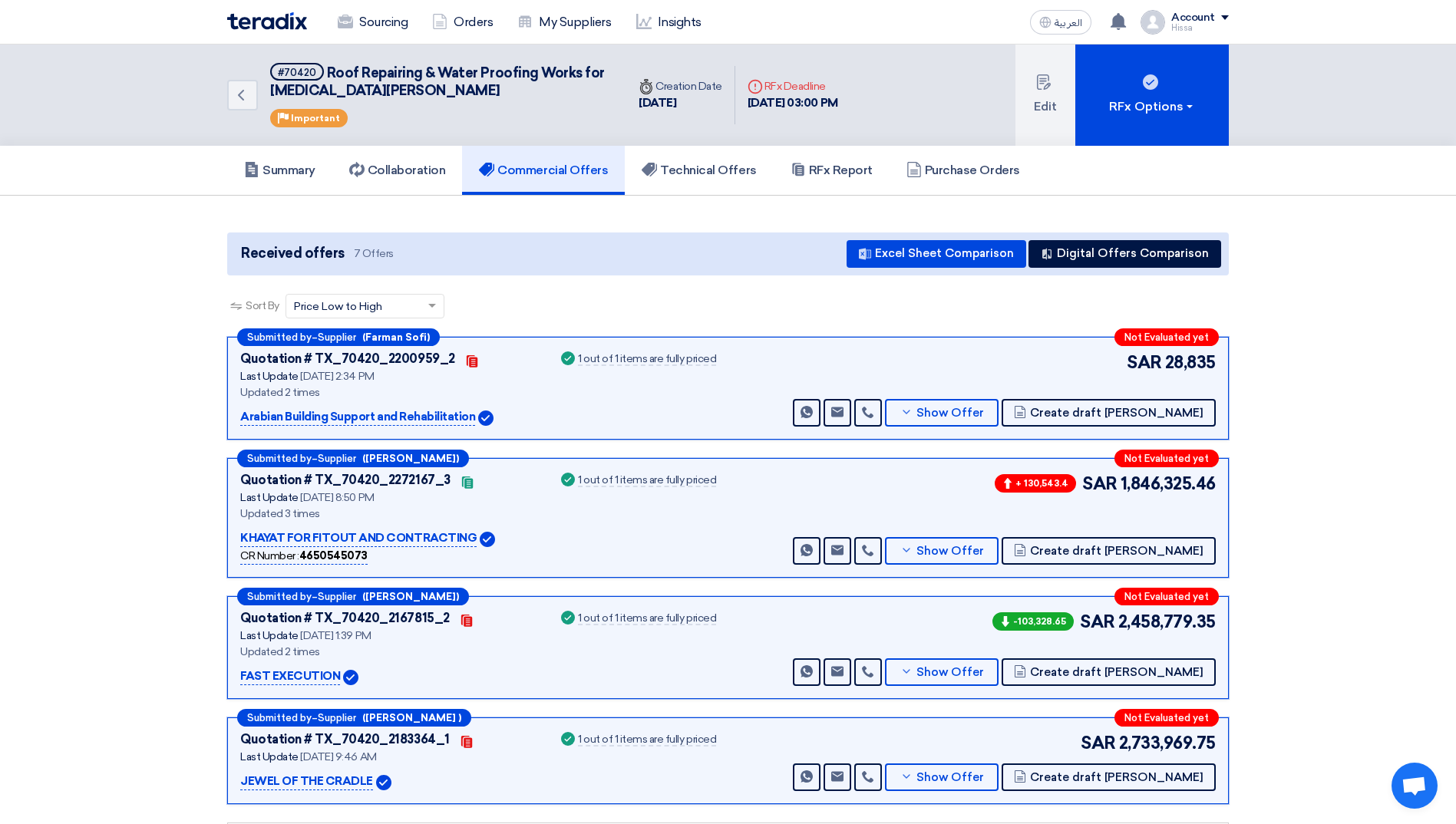
scroll to position [77, 0]
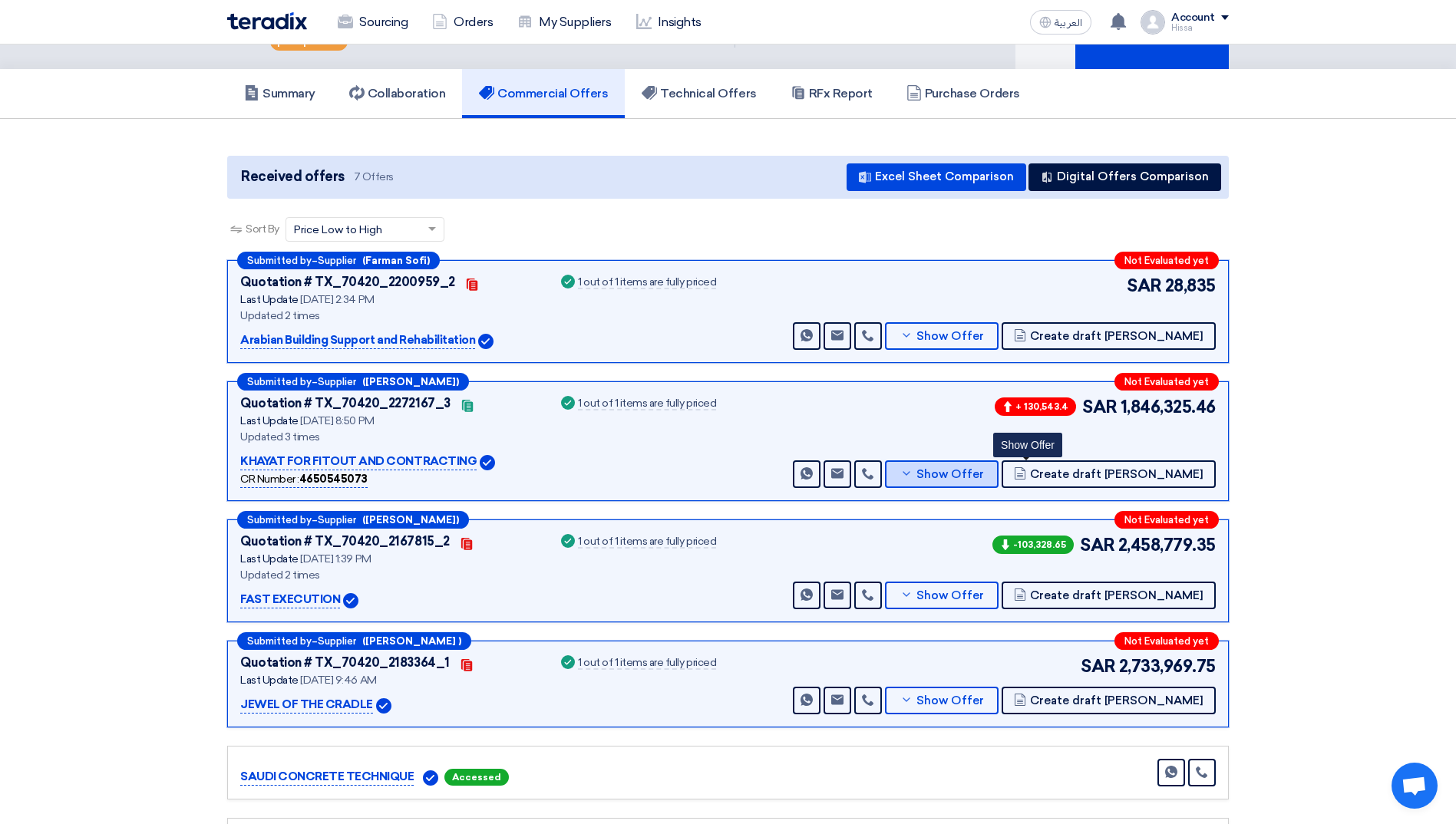
click at [992, 484] on button "Show Offer" at bounding box center [941, 474] width 114 height 28
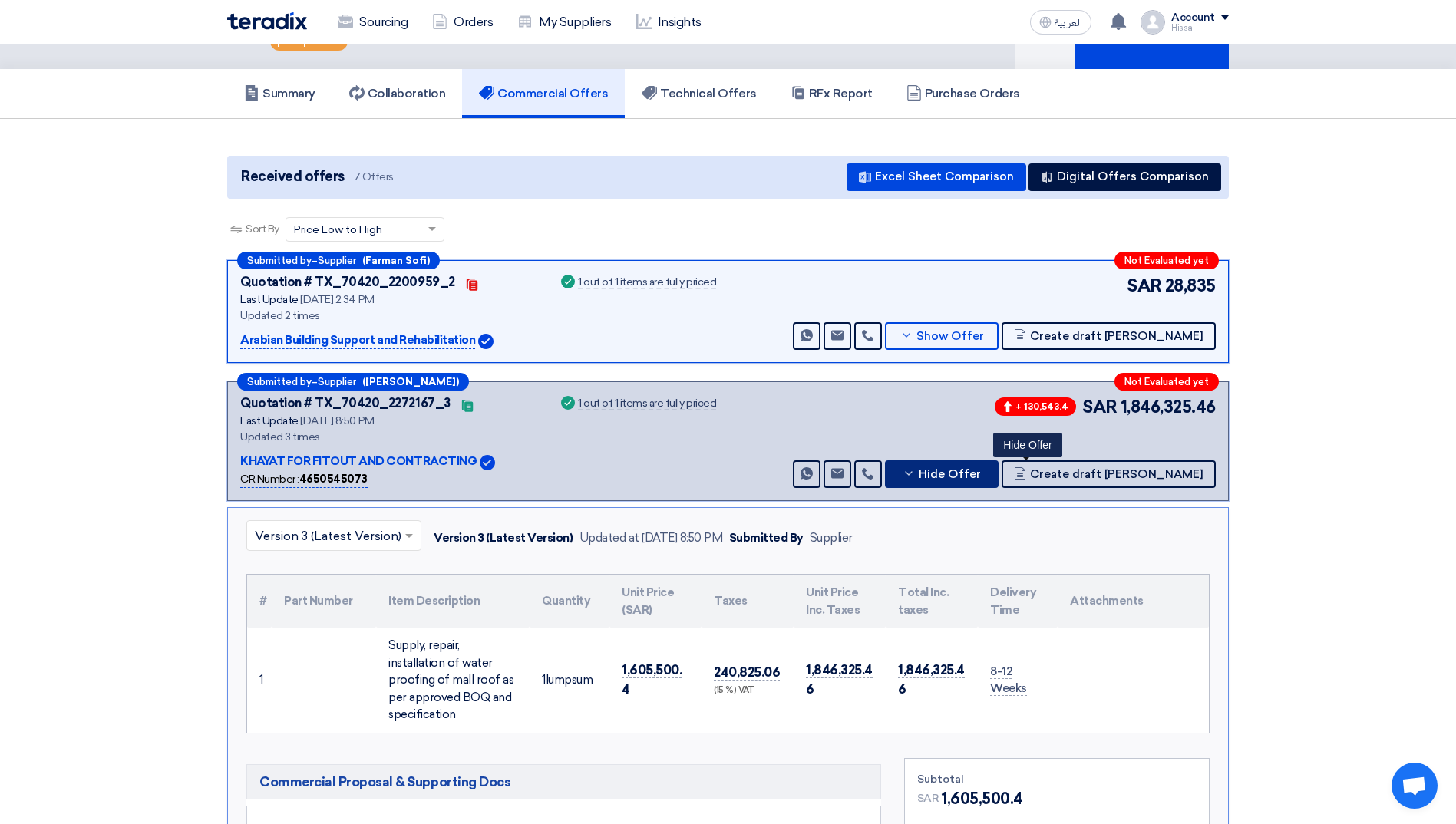
click at [915, 475] on icon at bounding box center [909, 473] width 12 height 12
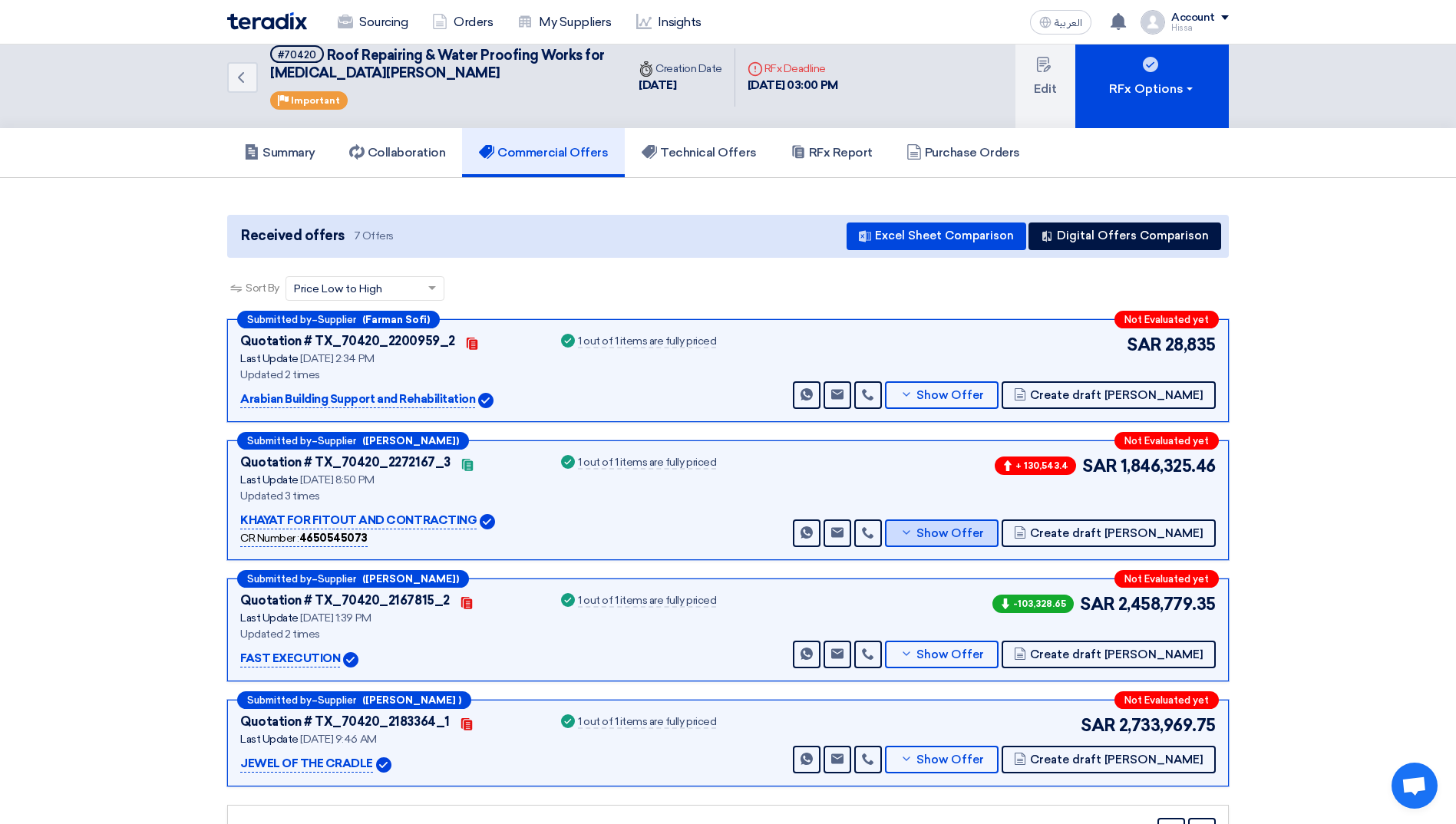
scroll to position [0, 0]
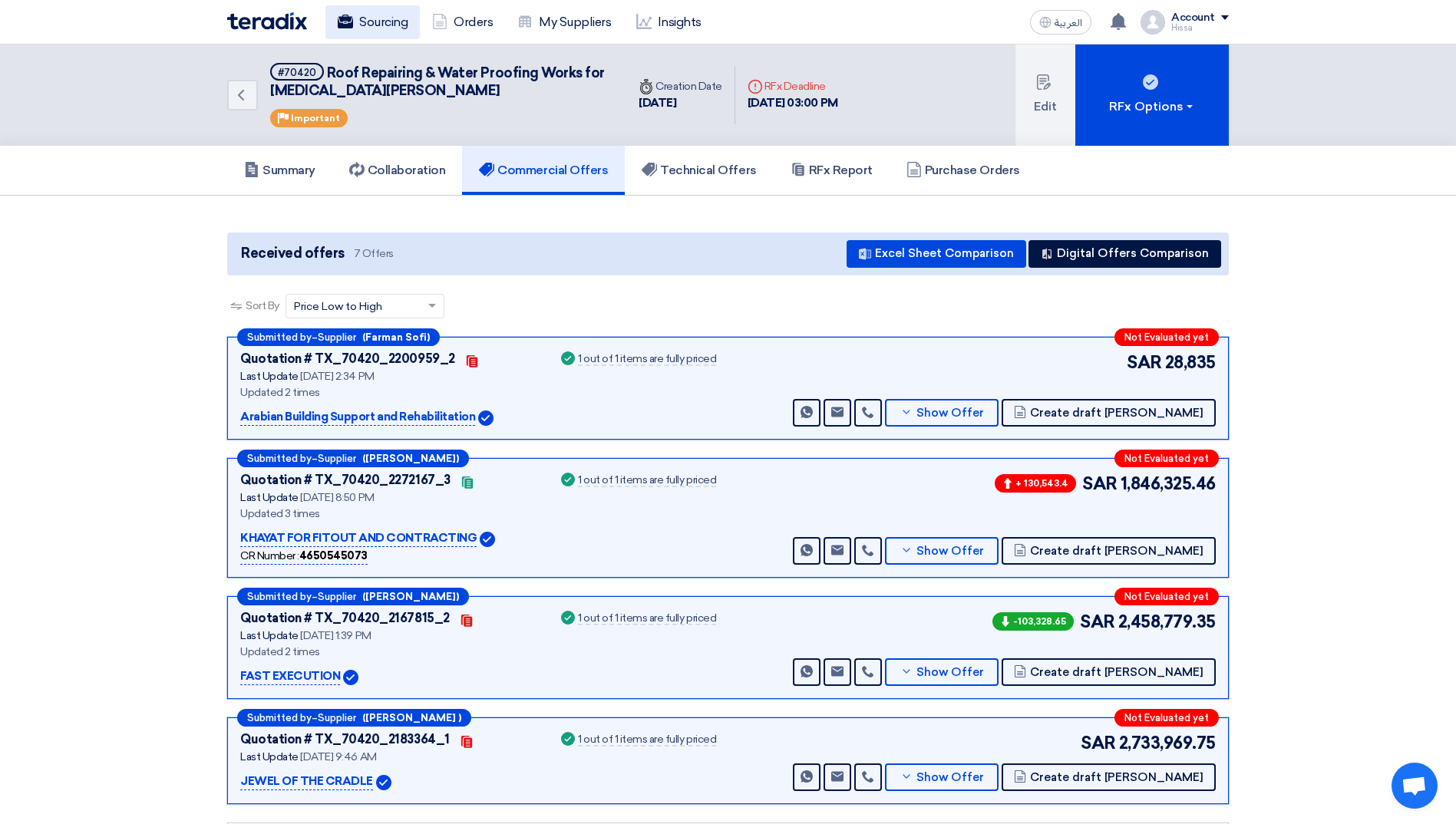
click at [370, 12] on link "Sourcing" at bounding box center [373, 22] width 94 height 34
